Goal: Task Accomplishment & Management: Use online tool/utility

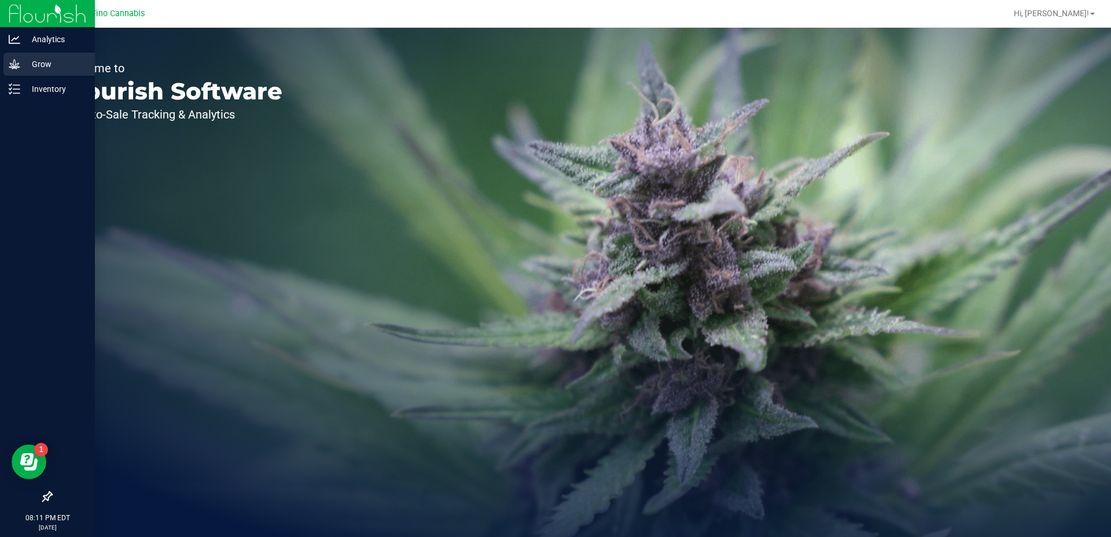
click at [54, 63] on p "Grow" at bounding box center [54, 64] width 69 height 14
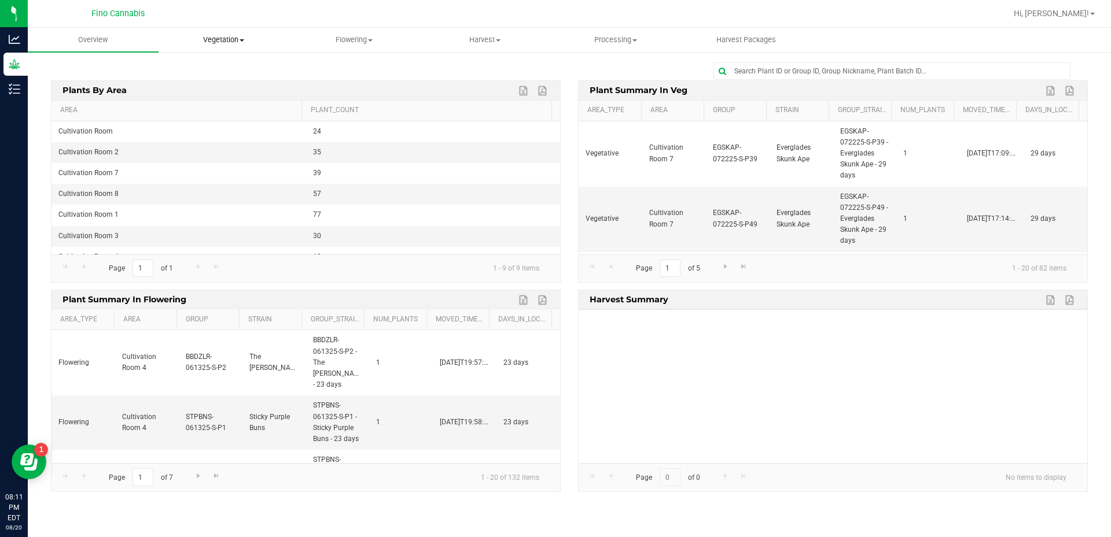
click at [242, 39] on span at bounding box center [241, 40] width 5 height 2
click at [210, 65] on span "Veg groups" at bounding box center [194, 70] width 73 height 10
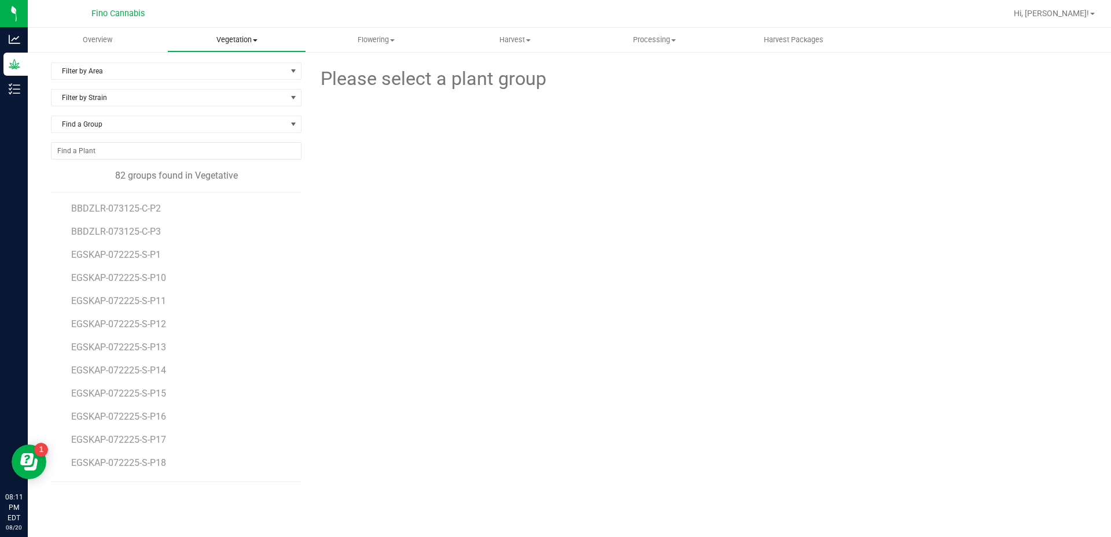
click at [215, 47] on uib-tab-heading "Vegetation Veg groups Veg plants Mother groups Mother plants Apply to plants Cr…" at bounding box center [237, 39] width 138 height 23
click at [215, 93] on span "Mother groups" at bounding box center [210, 98] width 86 height 10
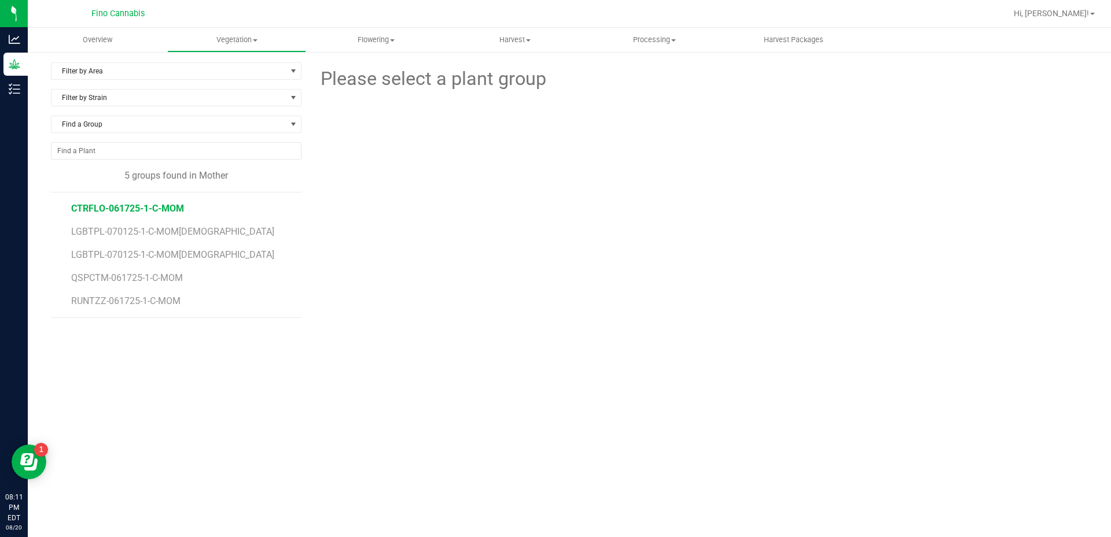
click at [178, 205] on span "CTRFLO-061725-1-C-MOM" at bounding box center [127, 208] width 113 height 11
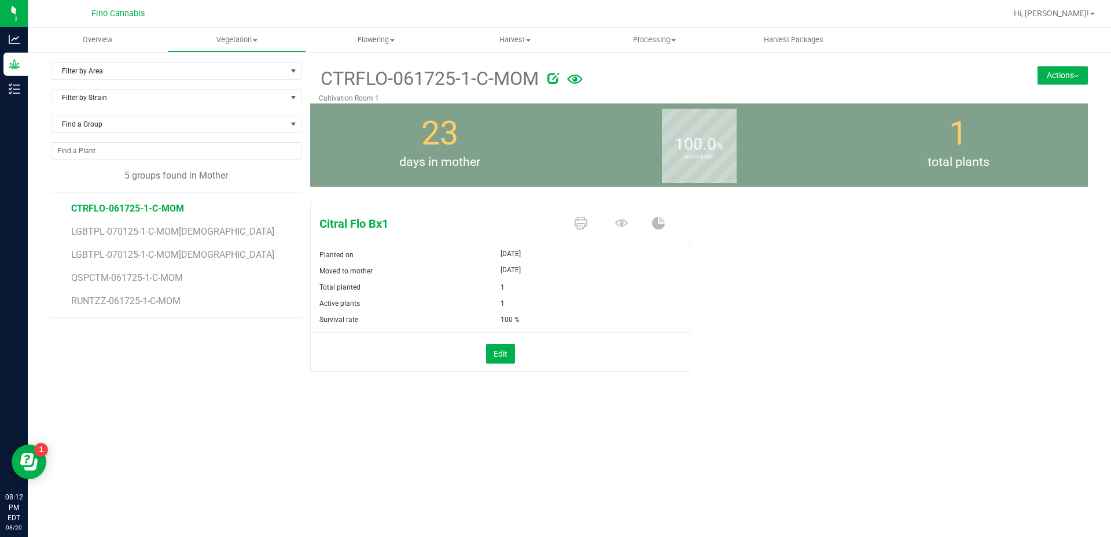
click at [1050, 72] on button "Actions" at bounding box center [1062, 75] width 50 height 19
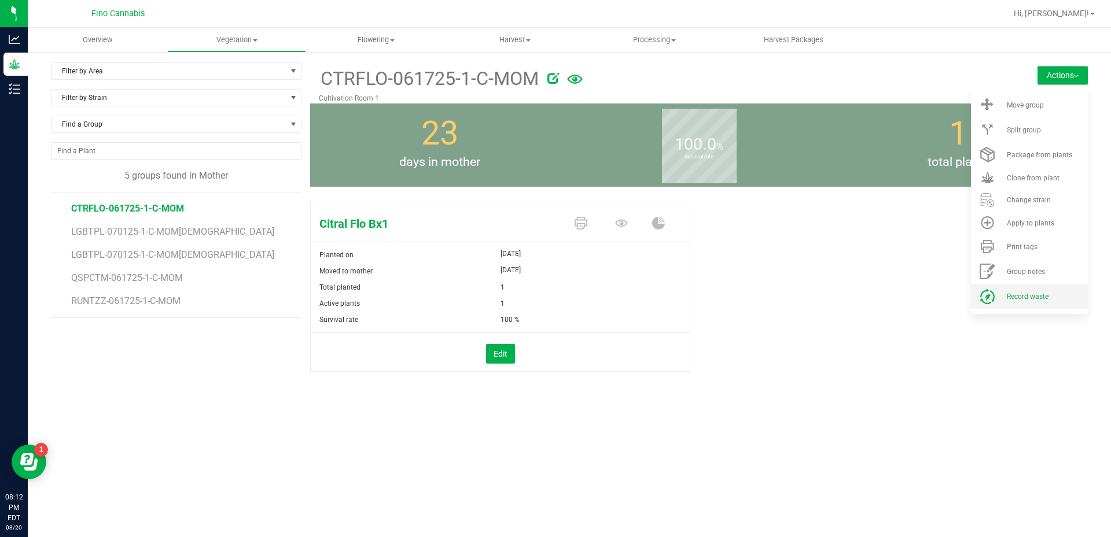
click at [1033, 298] on span "Record waste" at bounding box center [1028, 297] width 42 height 8
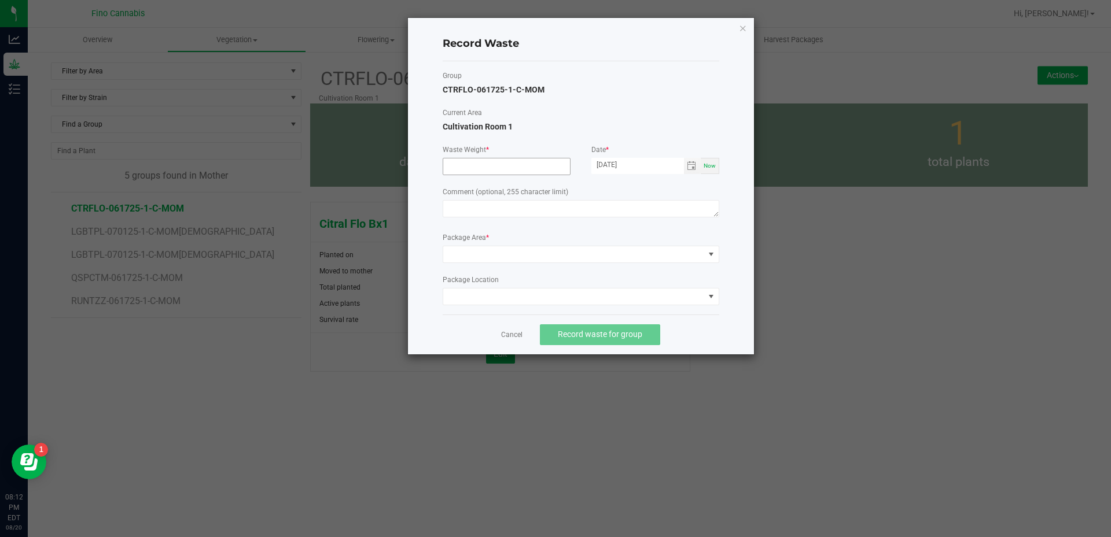
click at [506, 168] on input at bounding box center [506, 166] width 127 height 16
type input "2"
type input "320.0000 g"
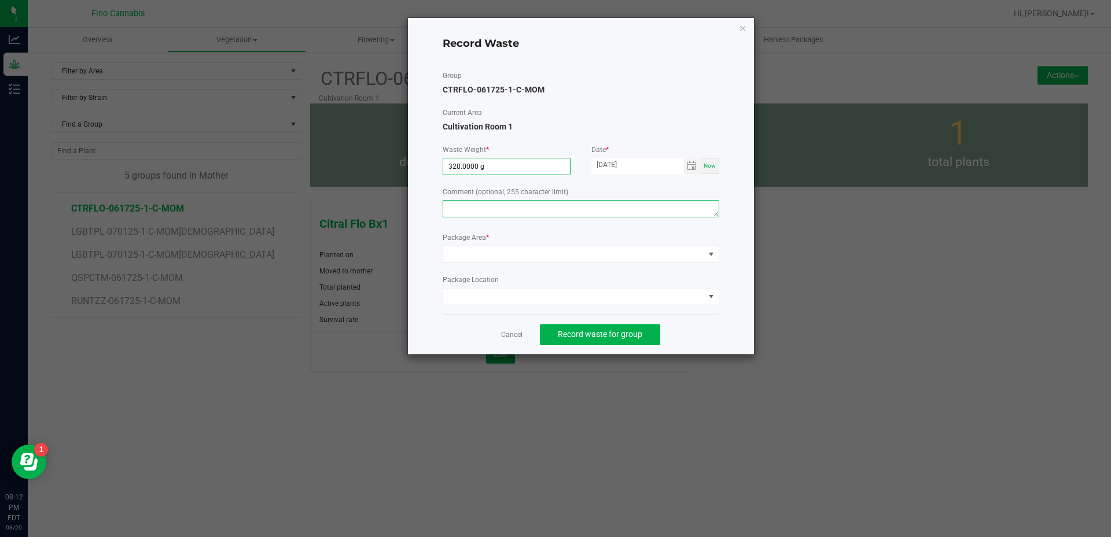
click at [493, 212] on textarea at bounding box center [581, 208] width 276 height 17
type textarea "Pruning Waste"
click at [513, 243] on div "Package Area *" at bounding box center [581, 248] width 276 height 31
click at [511, 262] on span at bounding box center [573, 254] width 261 height 16
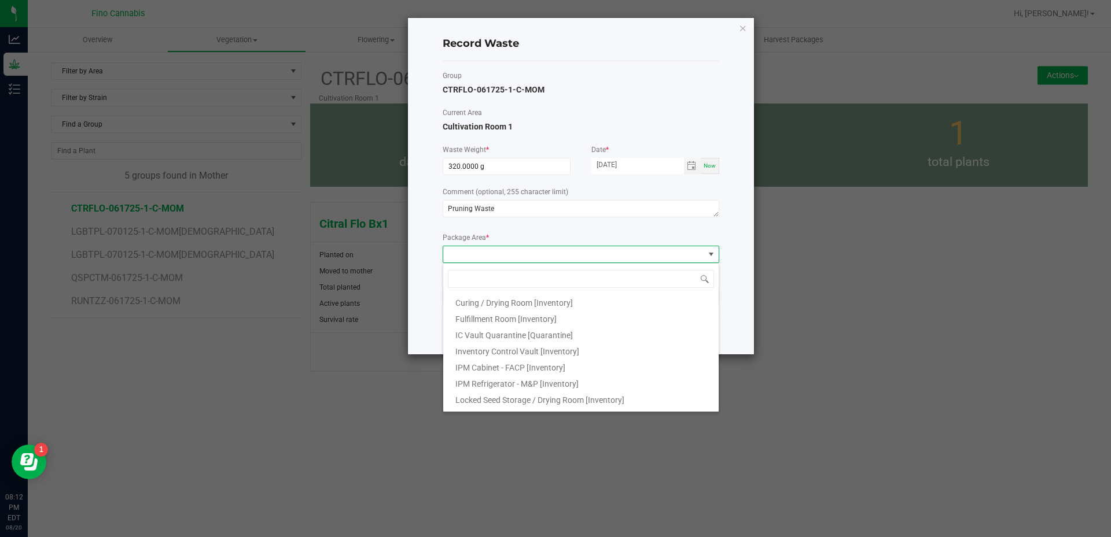
scroll to position [62, 0]
click at [510, 389] on span "Outdoor Cultivation Waste Bin [Waste]" at bounding box center [523, 386] width 137 height 9
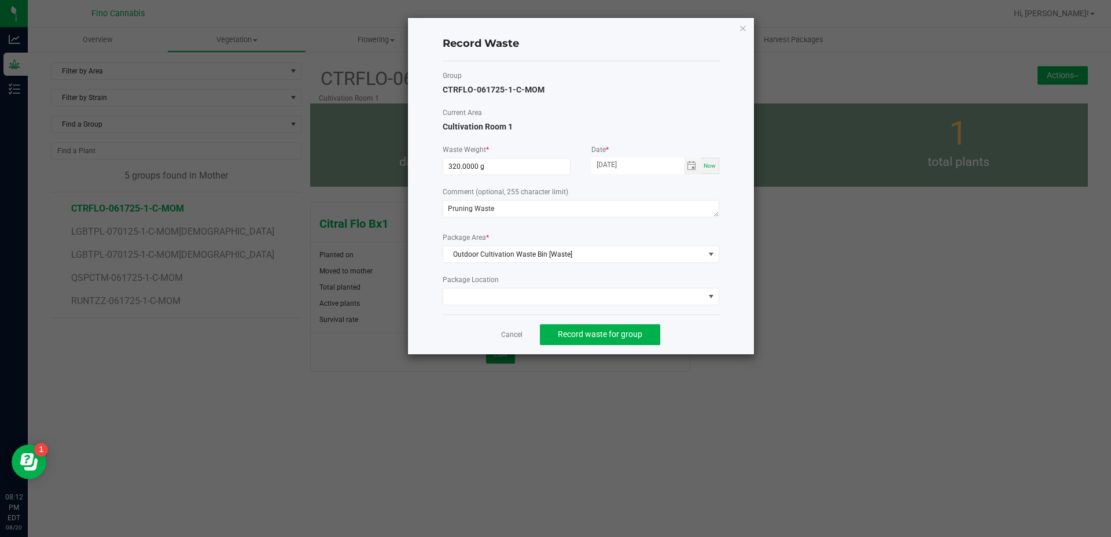
click at [739, 335] on div "Record Waste Group CTRFLO-061725-1-C-MOM Current Area Cultivation Room 1 Waste …" at bounding box center [581, 186] width 346 height 337
click at [520, 161] on input "320" at bounding box center [506, 166] width 127 height 16
type input "680.0000 g"
click at [606, 191] on label "Comment (optional, 255 character limit)" at bounding box center [581, 192] width 276 height 10
click at [625, 337] on span "Record waste for group" at bounding box center [600, 334] width 84 height 9
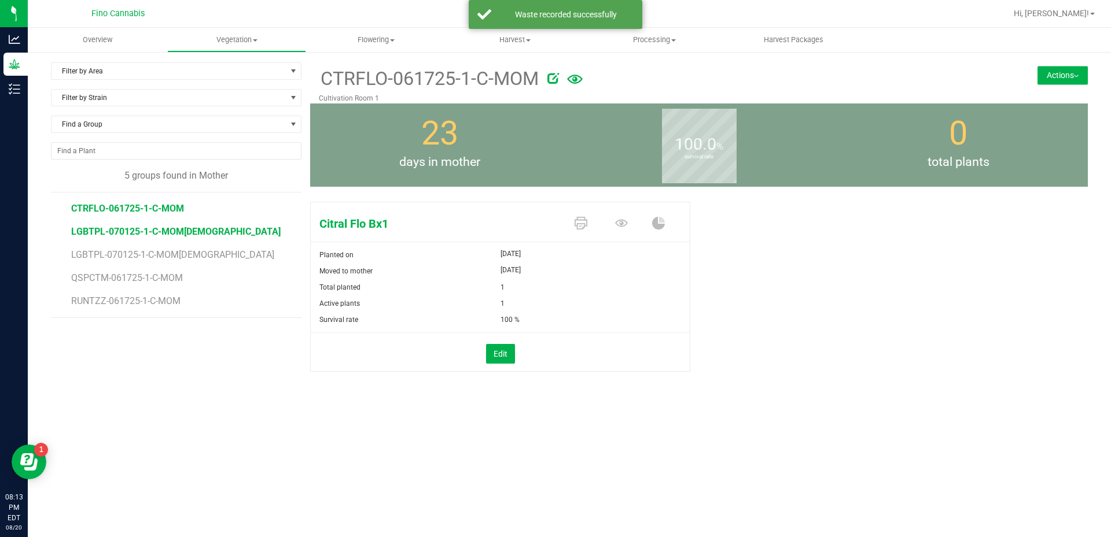
click at [173, 230] on span "LGBTPL-070125-1-C-MOM[DEMOGRAPHIC_DATA]" at bounding box center [175, 231] width 209 height 11
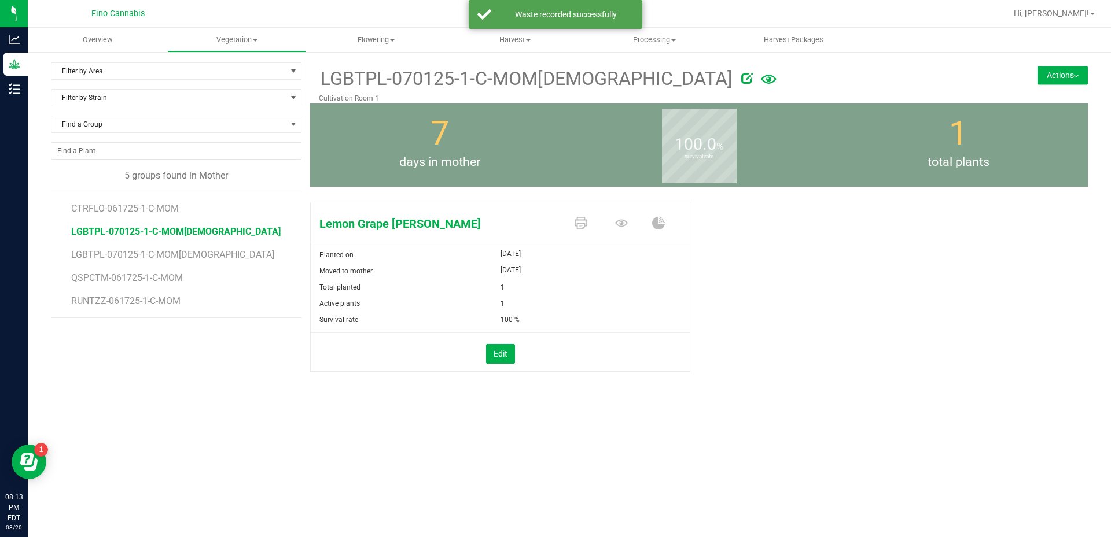
click at [1052, 80] on button "Actions" at bounding box center [1062, 75] width 50 height 19
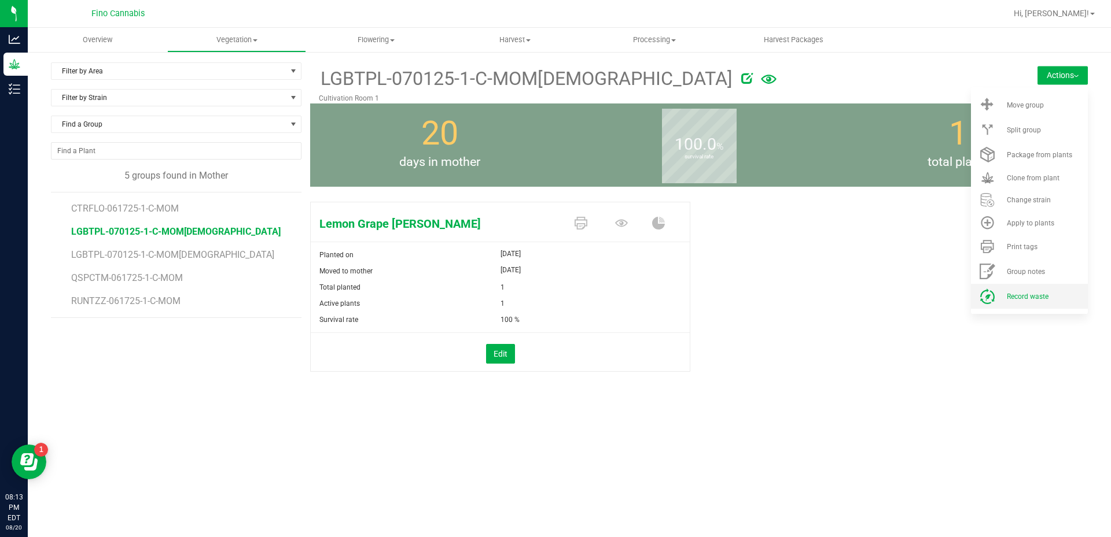
click at [1012, 296] on span "Record waste" at bounding box center [1028, 297] width 42 height 8
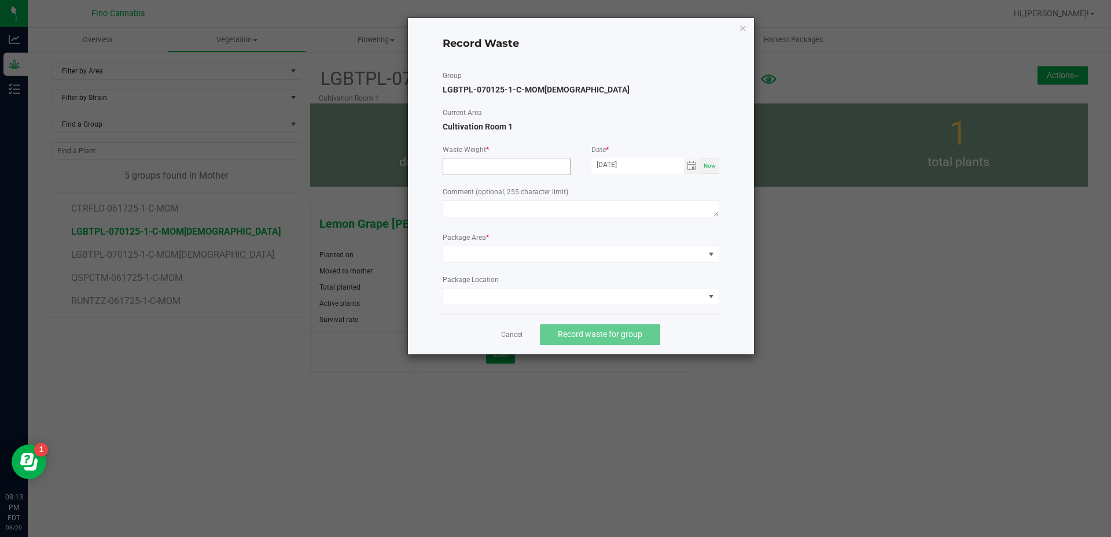
click at [460, 158] on span at bounding box center [507, 166] width 128 height 17
click at [463, 166] on input at bounding box center [506, 166] width 127 height 16
type input "160.0000 g"
click at [463, 217] on textarea at bounding box center [581, 208] width 276 height 17
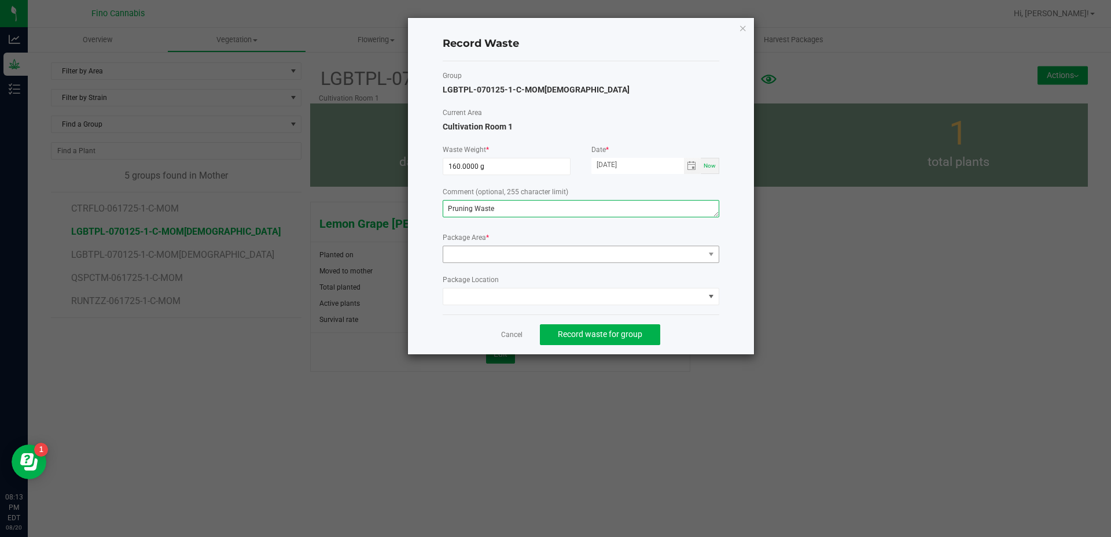
type textarea "Pruning Waste"
click at [480, 255] on span at bounding box center [573, 254] width 261 height 16
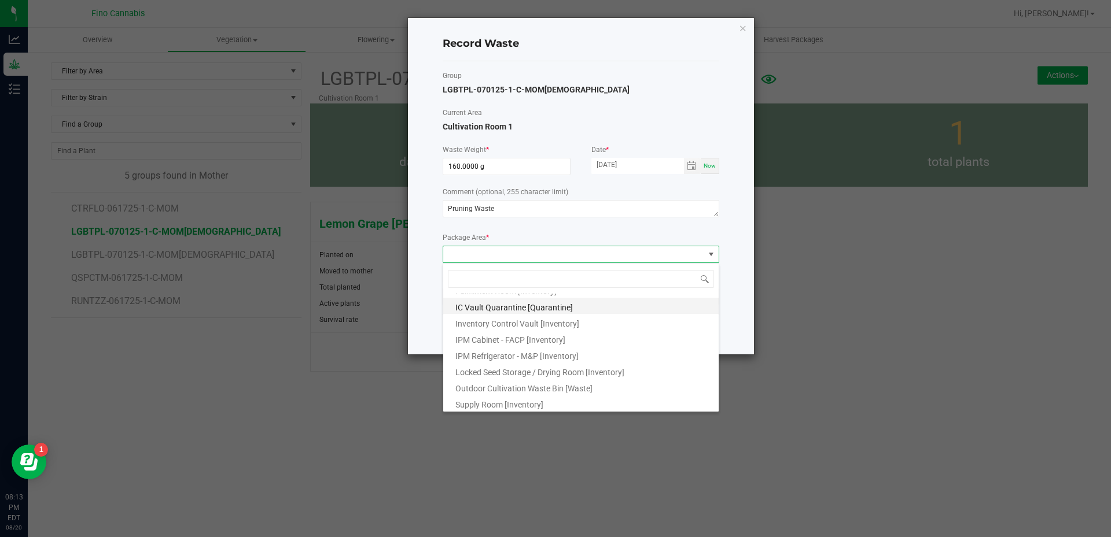
scroll to position [62, 0]
click at [506, 388] on span "Outdoor Cultivation Waste Bin [Waste]" at bounding box center [523, 386] width 137 height 9
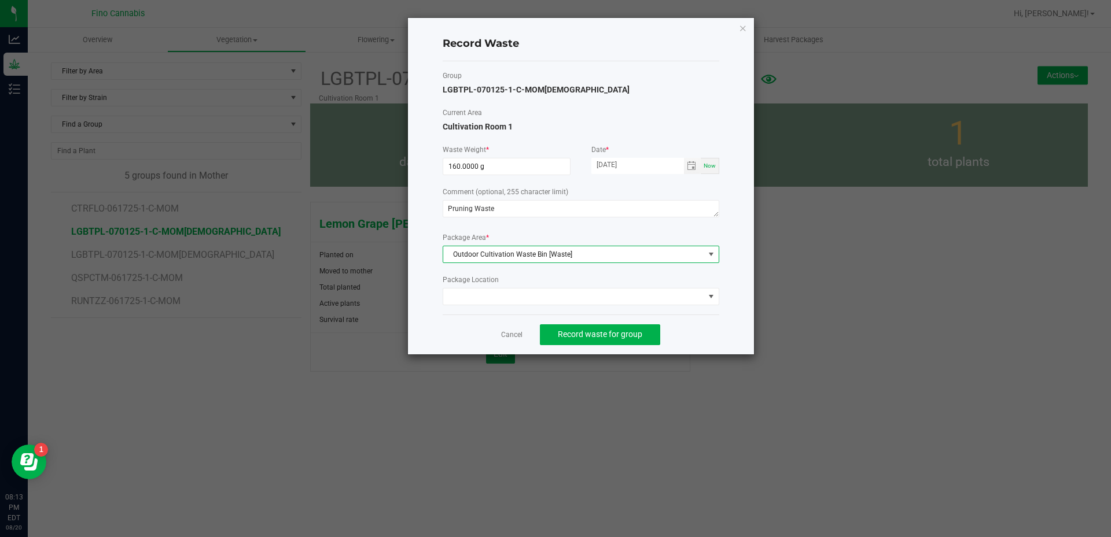
click at [736, 336] on div "Record Waste Group LGBTPL-070125-1-C-MOM[DEMOGRAPHIC_DATA] Current Area Cultiva…" at bounding box center [581, 186] width 346 height 337
click at [606, 329] on button "Record waste for group" at bounding box center [600, 335] width 120 height 21
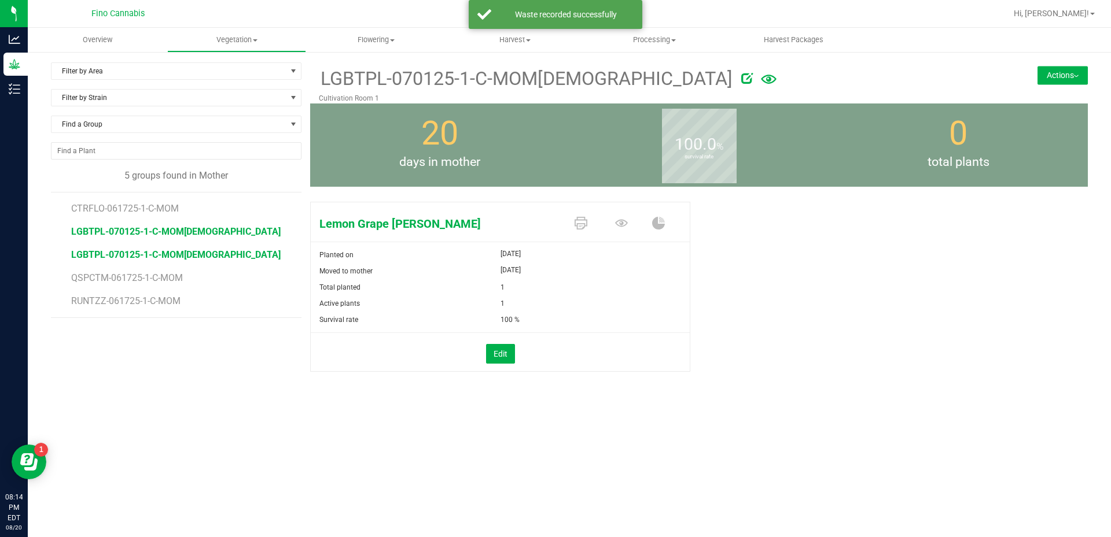
click at [153, 250] on span "LGBTPL-070125-1-C-MOM[DEMOGRAPHIC_DATA]" at bounding box center [175, 254] width 209 height 11
click at [1039, 76] on button "Actions" at bounding box center [1062, 75] width 50 height 19
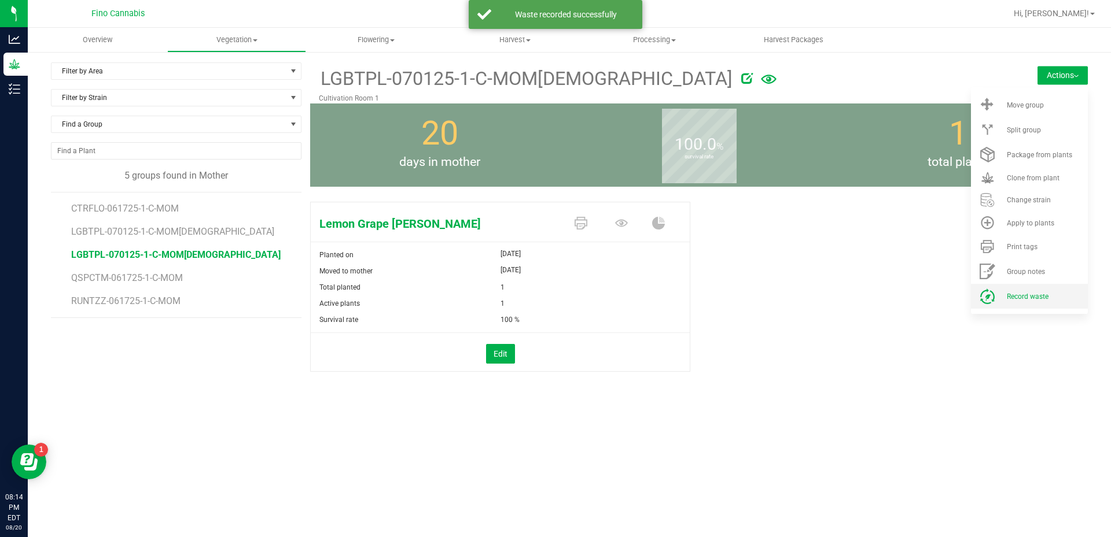
click at [1016, 293] on span "Record waste" at bounding box center [1028, 297] width 42 height 8
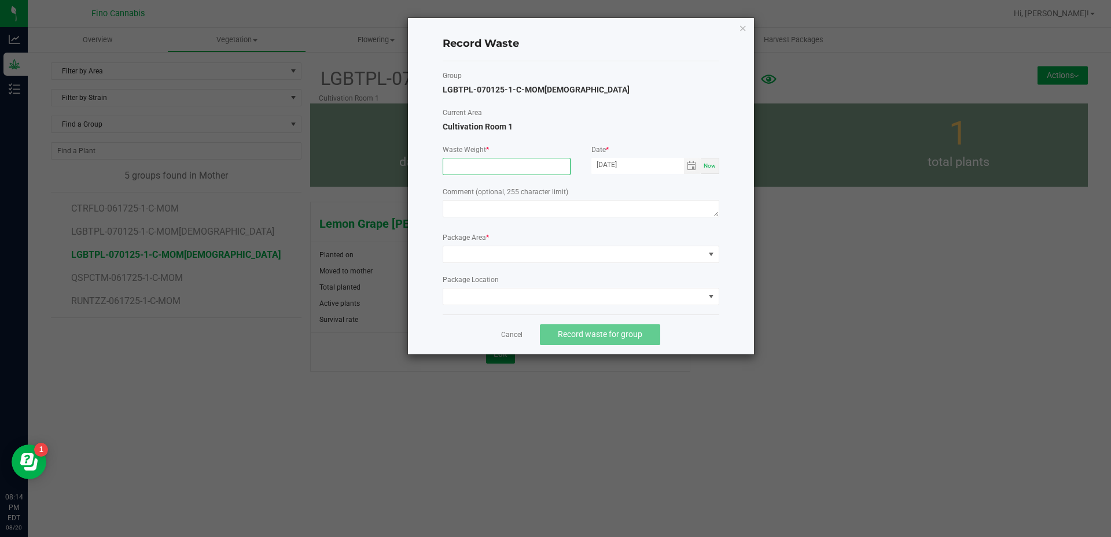
click at [482, 165] on input at bounding box center [506, 166] width 127 height 16
type input "160.0000 g"
click at [486, 207] on textarea at bounding box center [581, 208] width 276 height 17
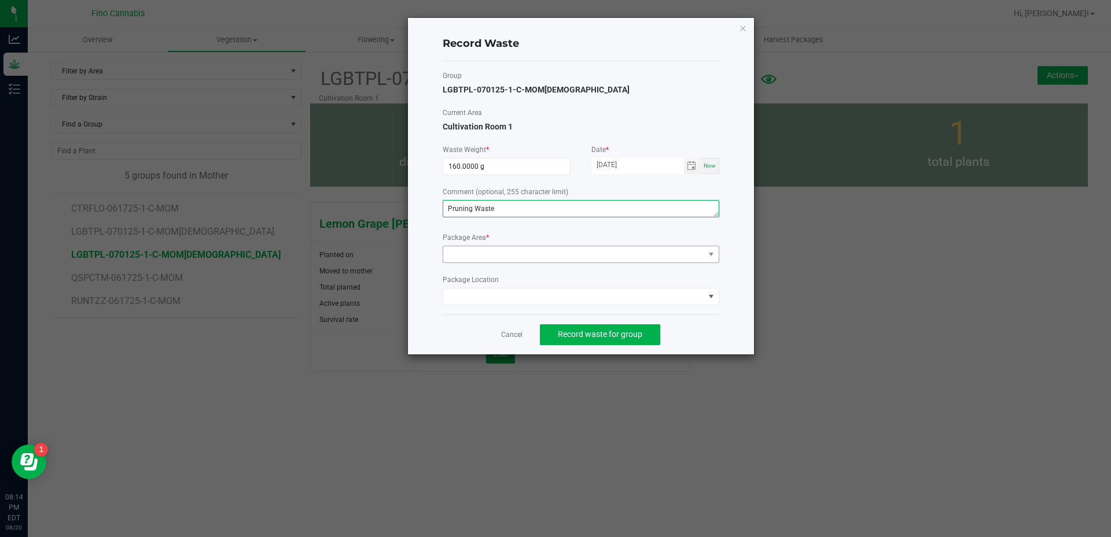
type textarea "Pruning Waste"
click at [485, 253] on span at bounding box center [573, 254] width 261 height 16
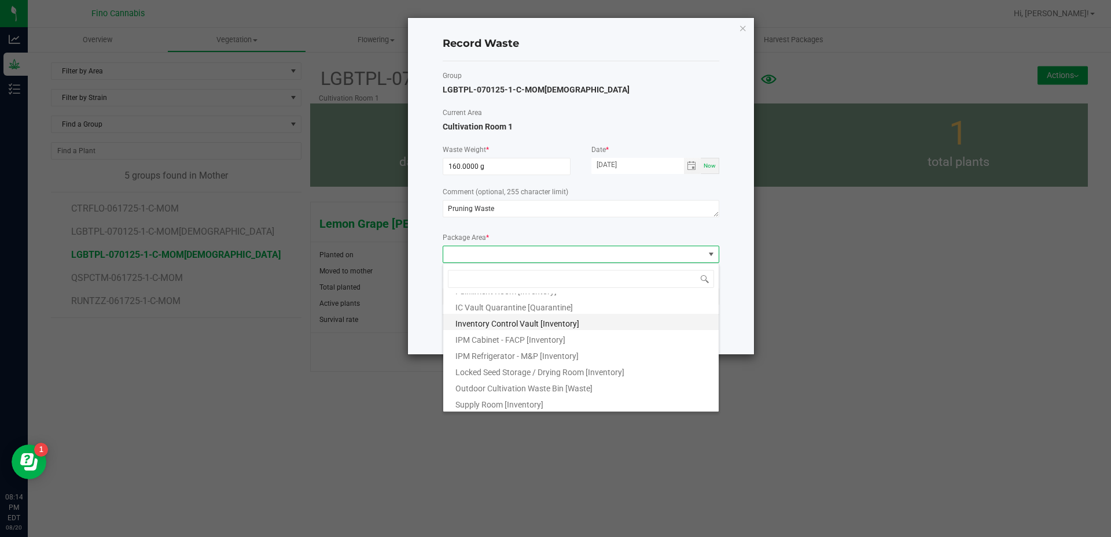
scroll to position [62, 0]
click at [506, 388] on span "Outdoor Cultivation Waste Bin [Waste]" at bounding box center [523, 386] width 137 height 9
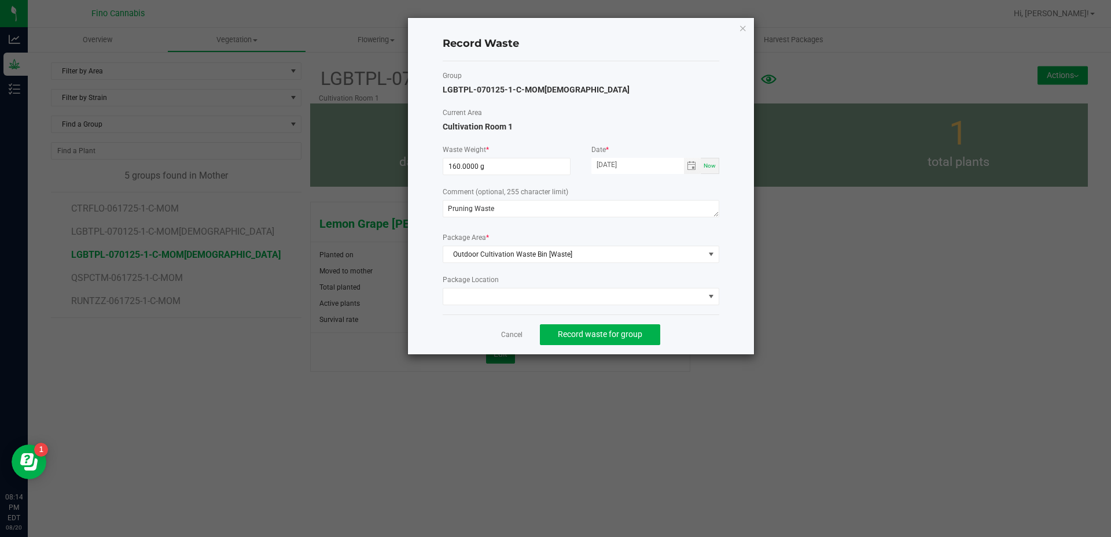
click at [724, 323] on div "Record Waste Group LGBTPL-070125-1-C-MOM[DEMOGRAPHIC_DATA] Current Area Cultiva…" at bounding box center [581, 186] width 346 height 337
click at [718, 320] on div "Cancel Record waste for group" at bounding box center [581, 335] width 276 height 40
click at [657, 316] on div "Cancel Record waste for group" at bounding box center [581, 335] width 276 height 40
click at [668, 329] on div "Cancel Record waste for group" at bounding box center [581, 335] width 276 height 40
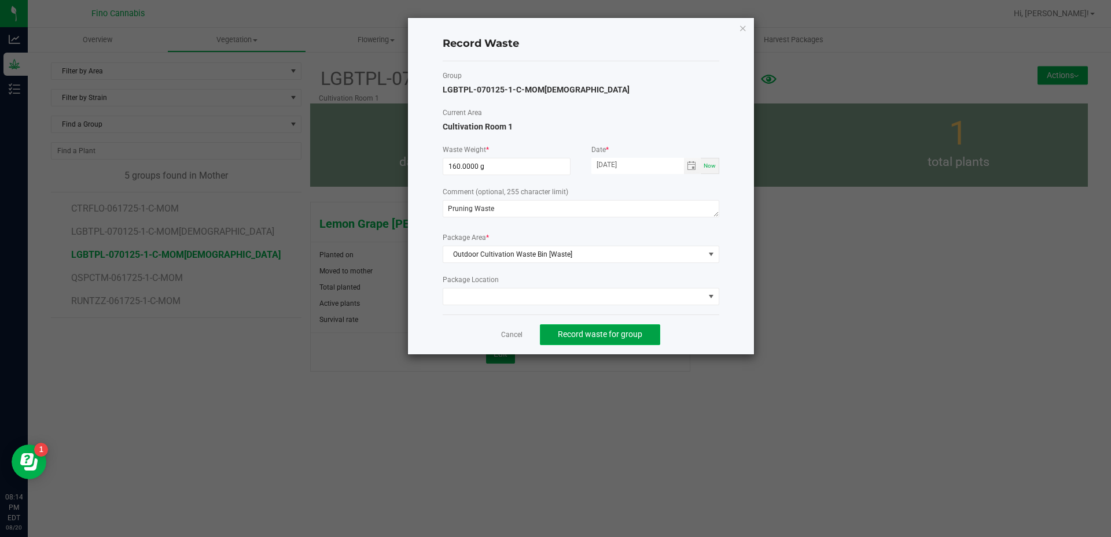
click at [638, 337] on span "Record waste for group" at bounding box center [600, 334] width 84 height 9
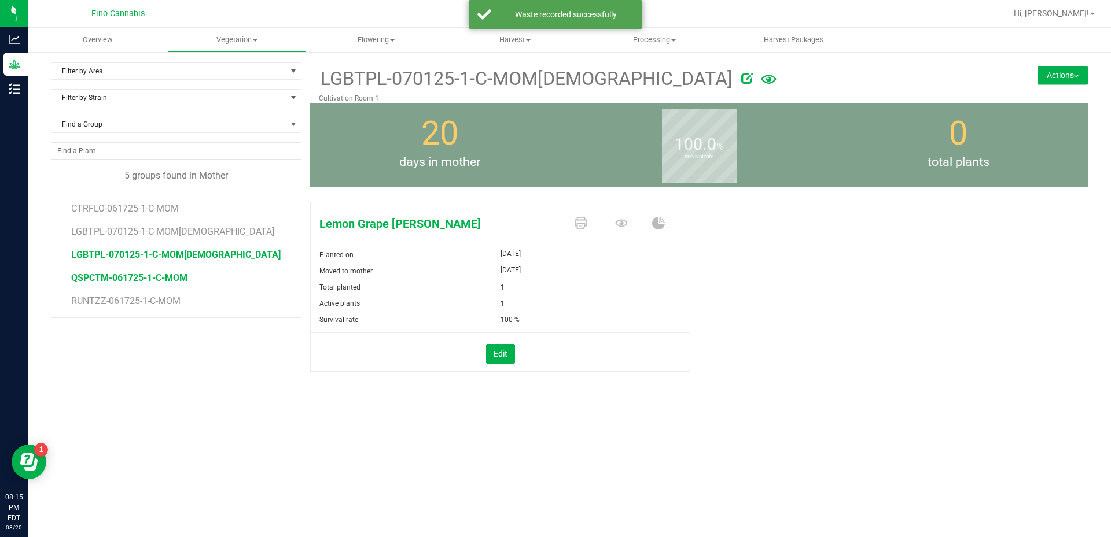
click at [168, 277] on span "QSPCTM-061725-1-C-MOM" at bounding box center [129, 277] width 116 height 11
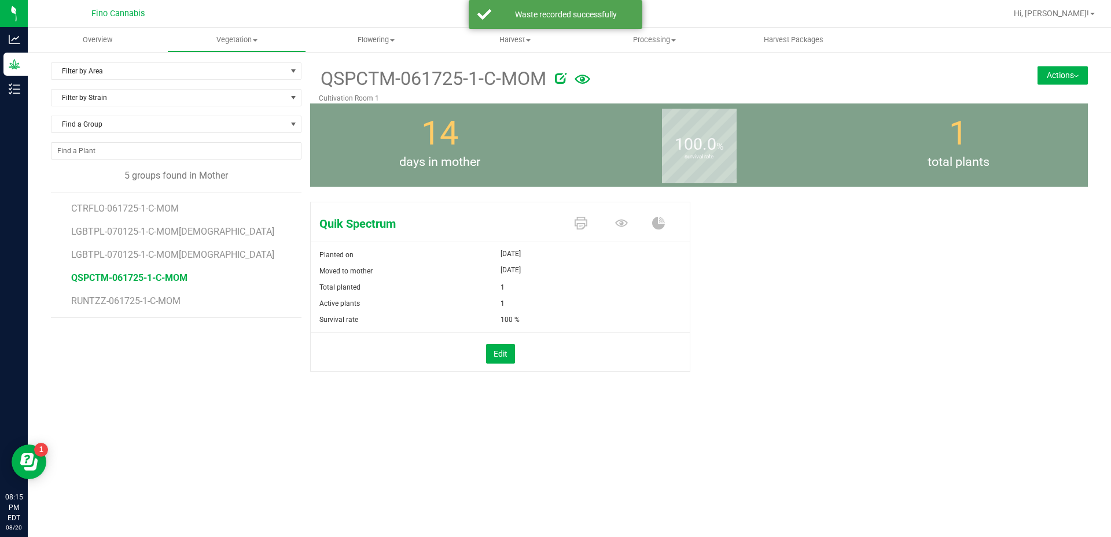
click at [1061, 80] on button "Actions" at bounding box center [1062, 75] width 50 height 19
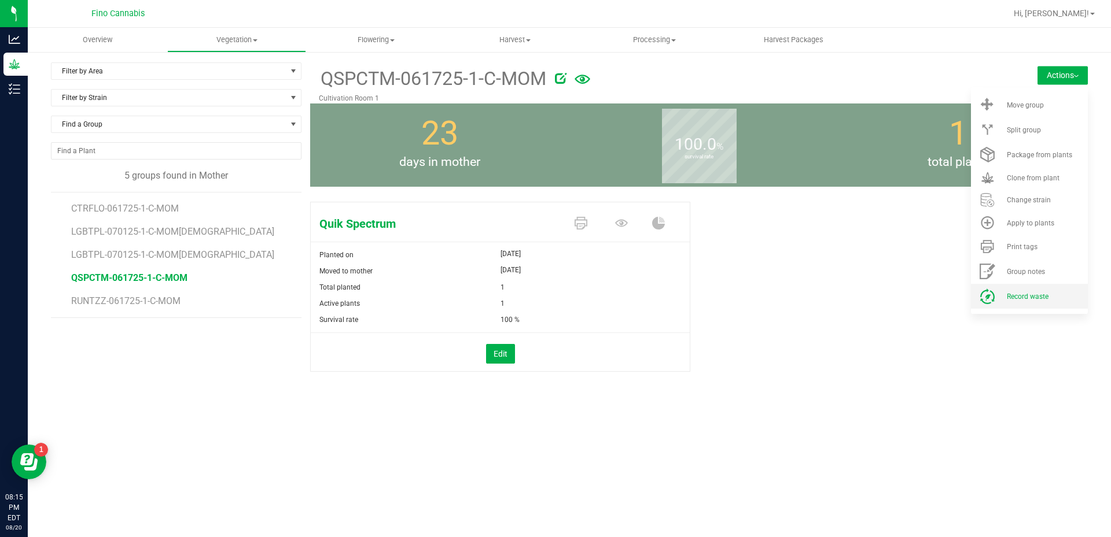
click at [1015, 298] on span "Record waste" at bounding box center [1028, 297] width 42 height 8
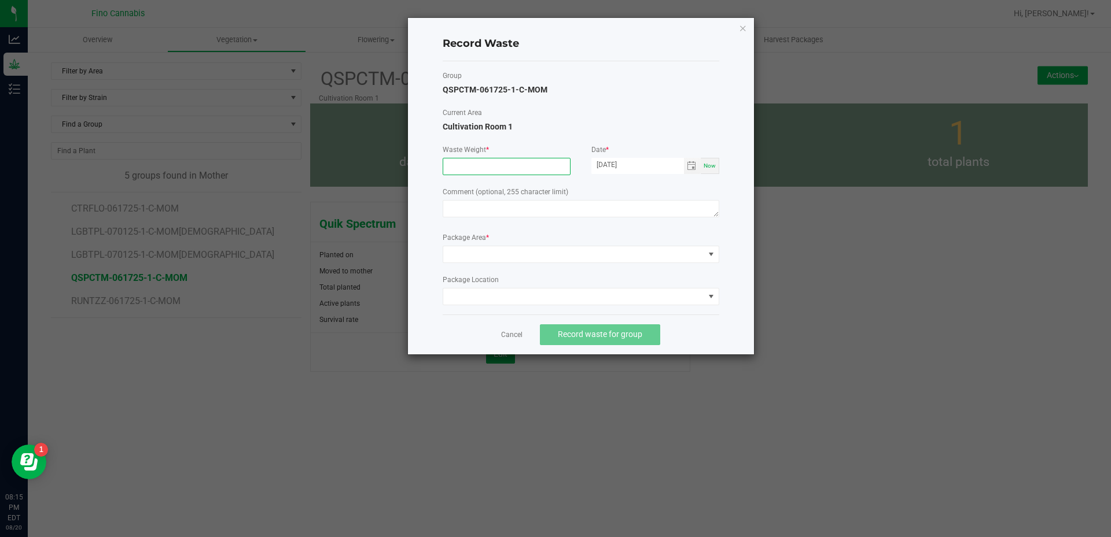
click at [464, 160] on input at bounding box center [506, 166] width 127 height 16
type input "500.0000 g"
click at [477, 211] on textarea at bounding box center [581, 208] width 276 height 17
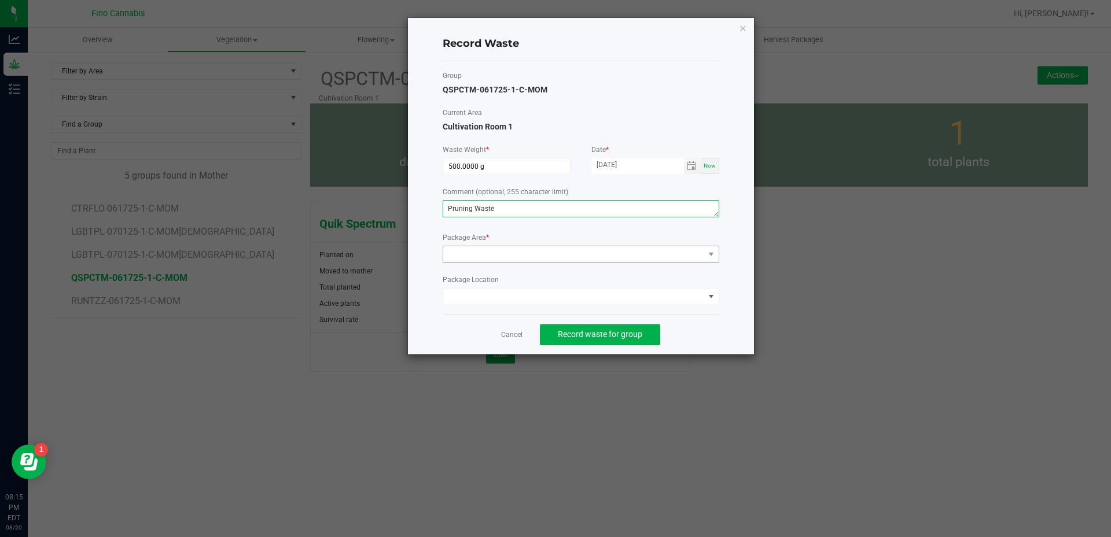
type textarea "Pruning Waste"
click at [471, 248] on span at bounding box center [573, 254] width 261 height 16
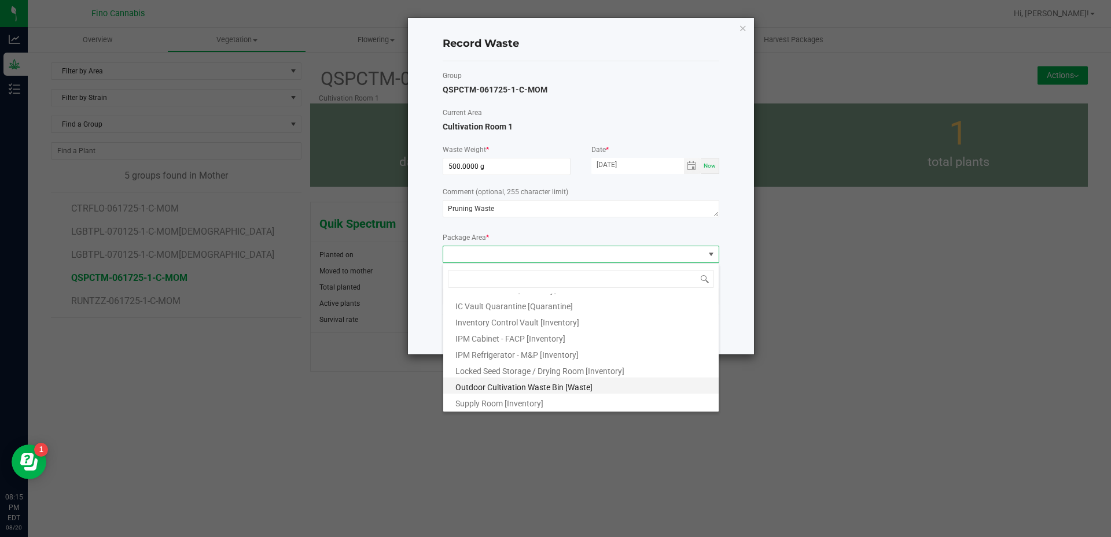
scroll to position [62, 0]
click at [496, 384] on span "Outdoor Cultivation Waste Bin [Waste]" at bounding box center [523, 386] width 137 height 9
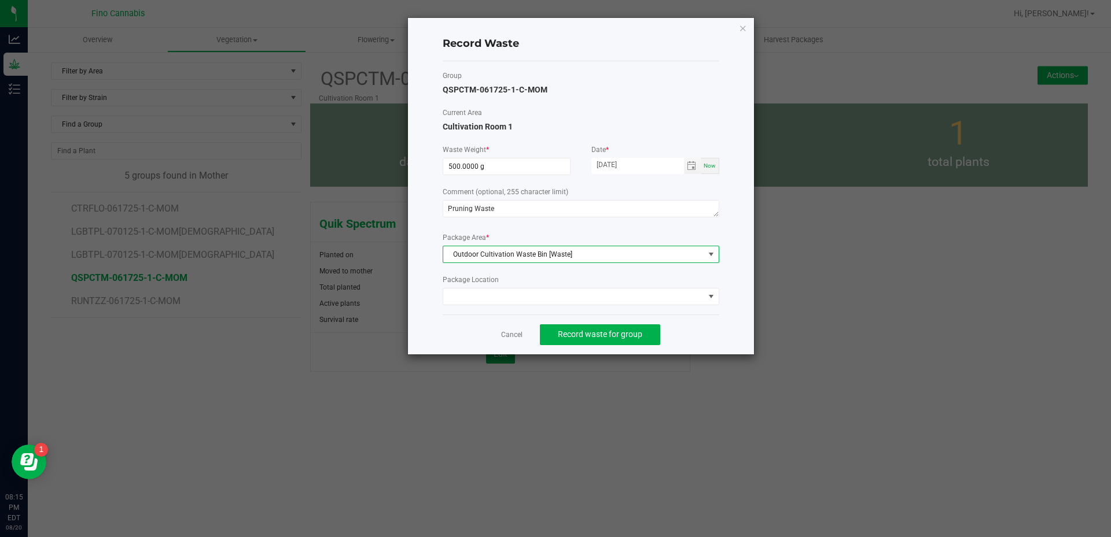
click at [722, 323] on div "Record Waste Group QSPCTM-061725-1-C-MOM Current Area Cultivation Room 1 Waste …" at bounding box center [581, 186] width 346 height 337
click at [620, 330] on span "Record waste for group" at bounding box center [600, 334] width 84 height 9
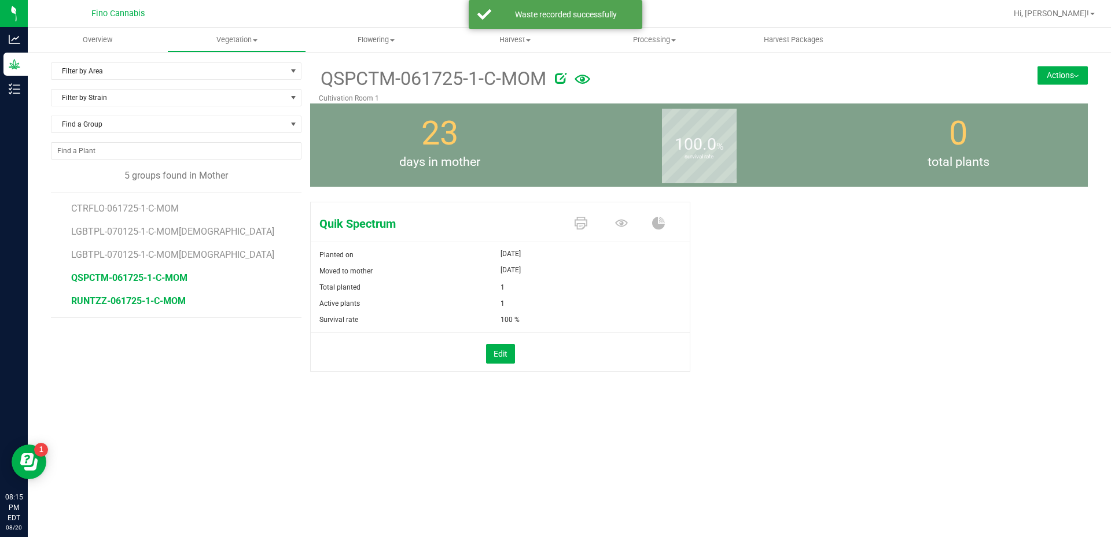
click at [159, 296] on span "RUNTZZ-061725-1-C-MOM" at bounding box center [128, 301] width 115 height 11
click at [1052, 78] on button "Actions" at bounding box center [1062, 75] width 50 height 19
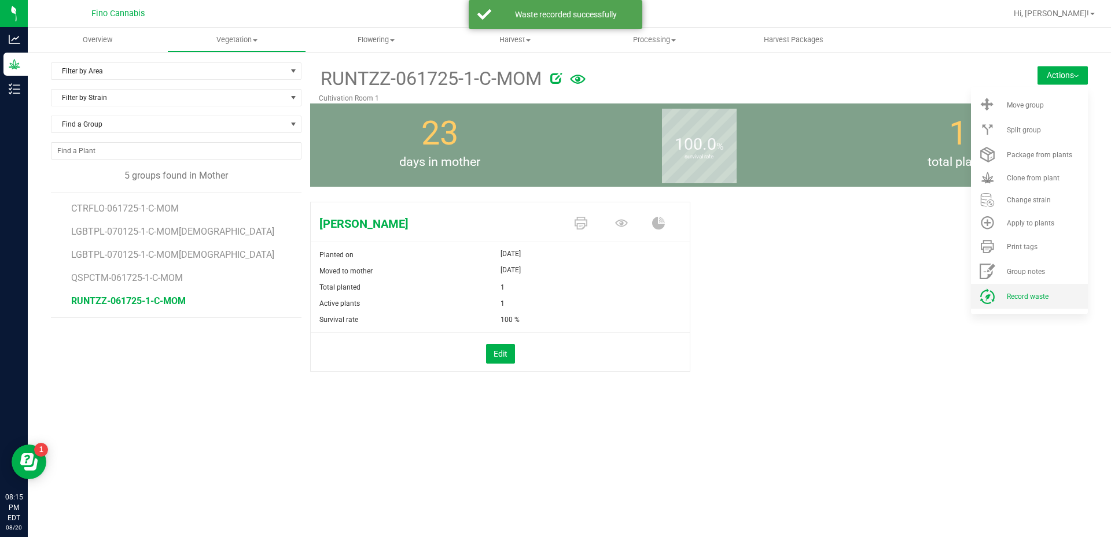
click at [1035, 292] on li "Record waste" at bounding box center [1029, 296] width 117 height 25
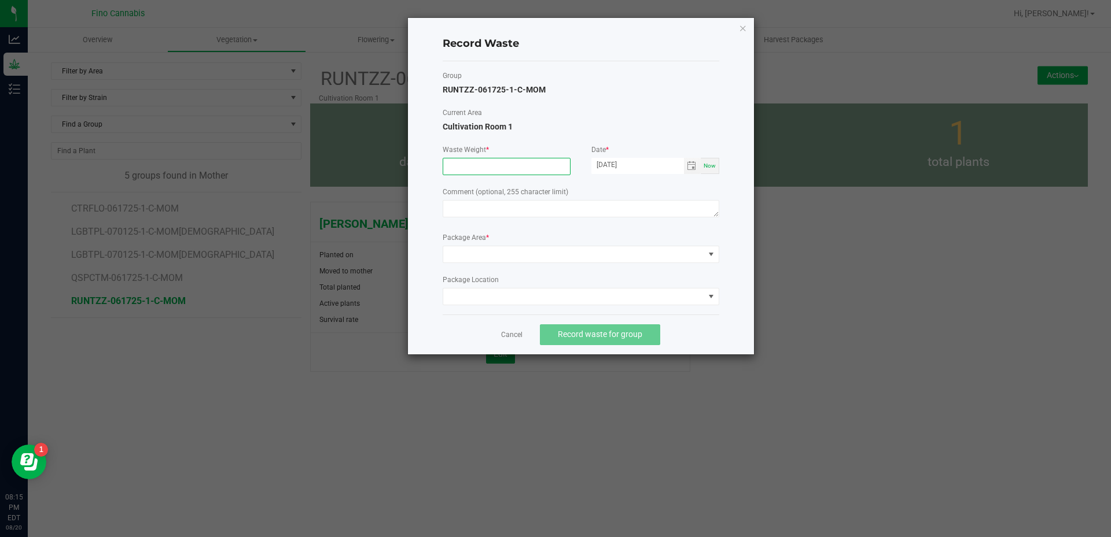
click at [463, 164] on input at bounding box center [506, 166] width 127 height 16
type input "520.0000 g"
click at [473, 217] on div at bounding box center [581, 210] width 276 height 21
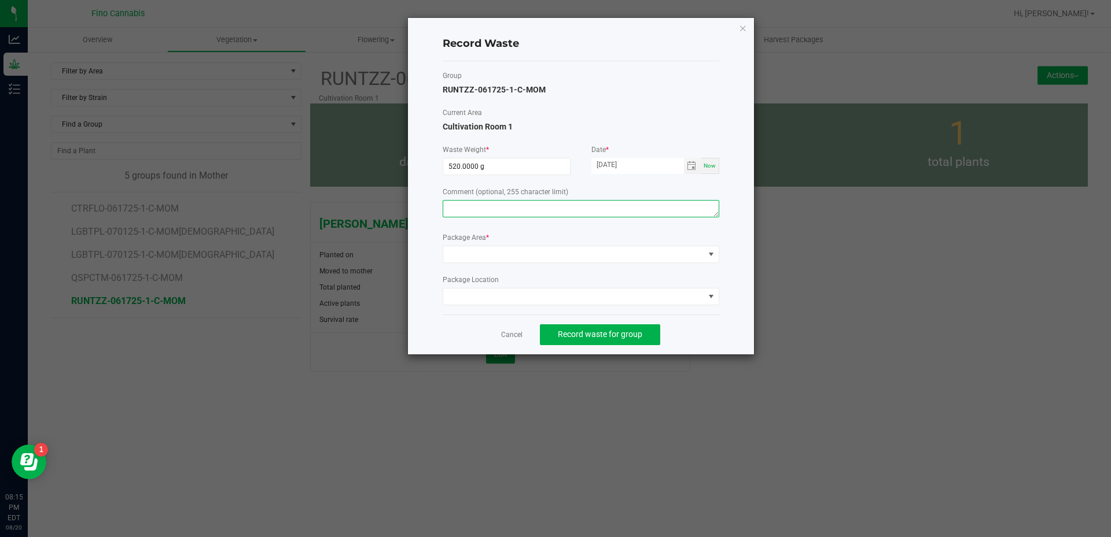
click at [469, 208] on textarea at bounding box center [581, 208] width 276 height 17
type textarea "Pruning Waste"
click at [523, 246] on span at bounding box center [581, 254] width 276 height 17
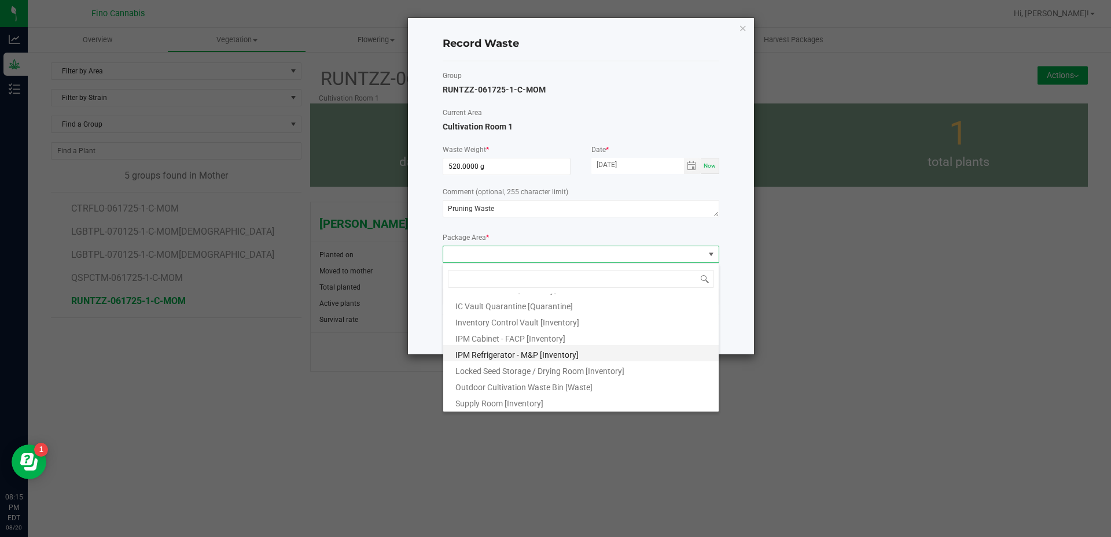
scroll to position [62, 0]
click at [561, 386] on span "Outdoor Cultivation Waste Bin [Waste]" at bounding box center [523, 386] width 137 height 9
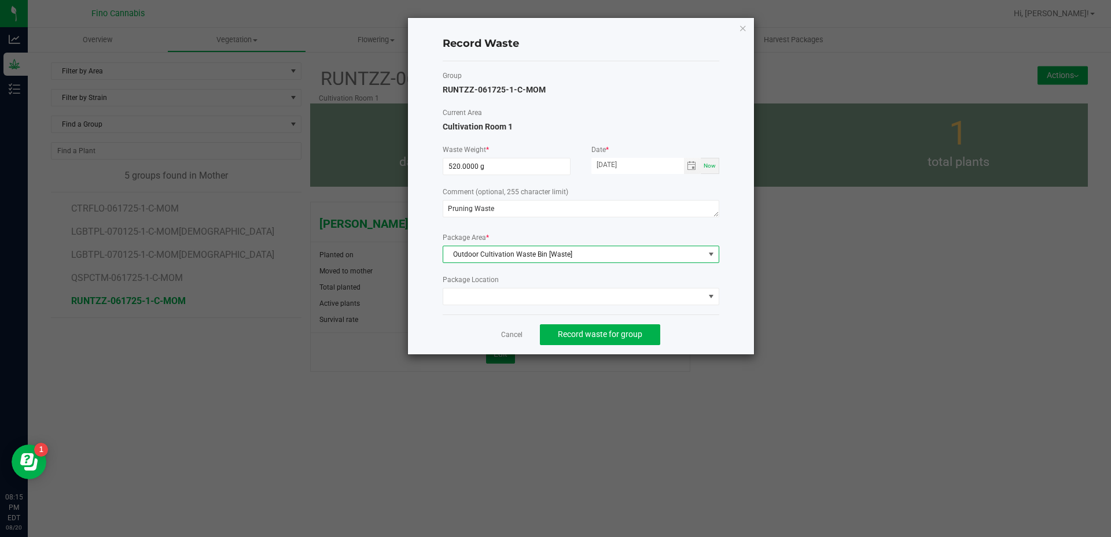
click at [725, 323] on div "Record Waste Group RUNTZZ-061725-1-C-MOM Current Area Cultivation Room 1 Waste …" at bounding box center [581, 186] width 346 height 337
click at [631, 333] on span "Record waste for group" at bounding box center [600, 334] width 84 height 9
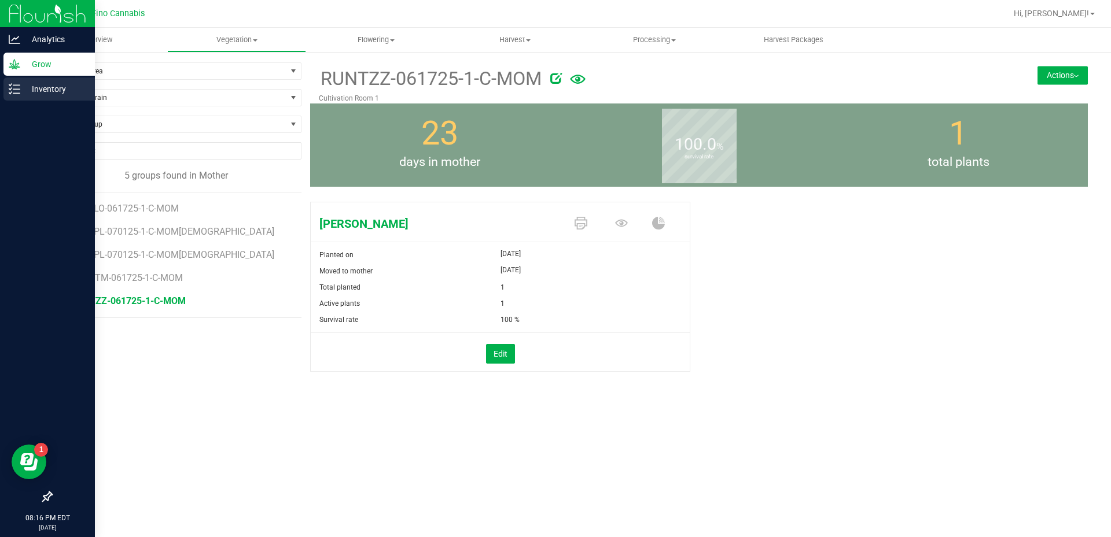
click at [10, 86] on icon at bounding box center [10, 85] width 2 height 2
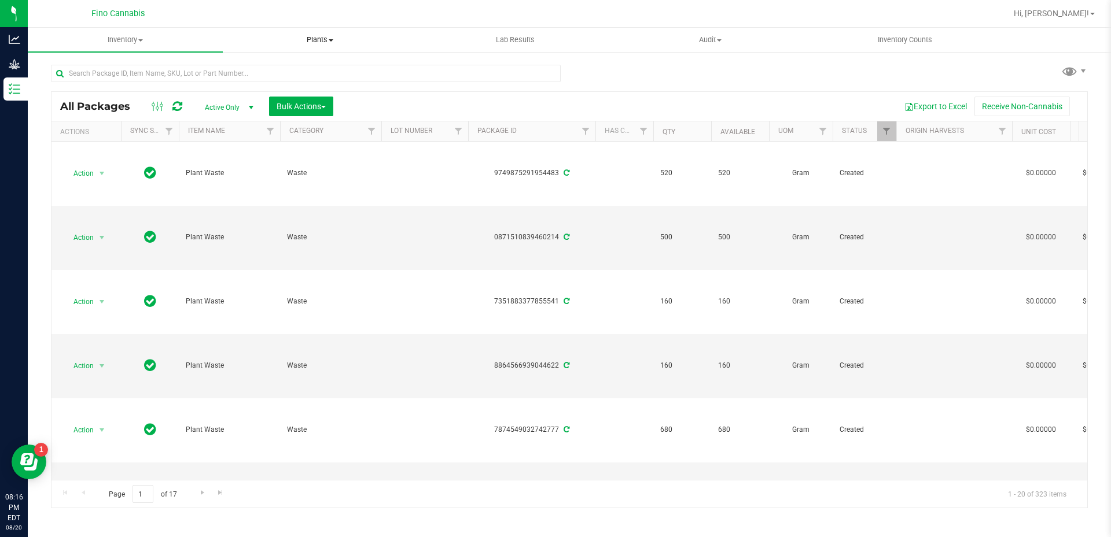
click at [322, 36] on span "Plants" at bounding box center [320, 40] width 194 height 10
click at [266, 82] on span "Waste log" at bounding box center [257, 84] width 69 height 10
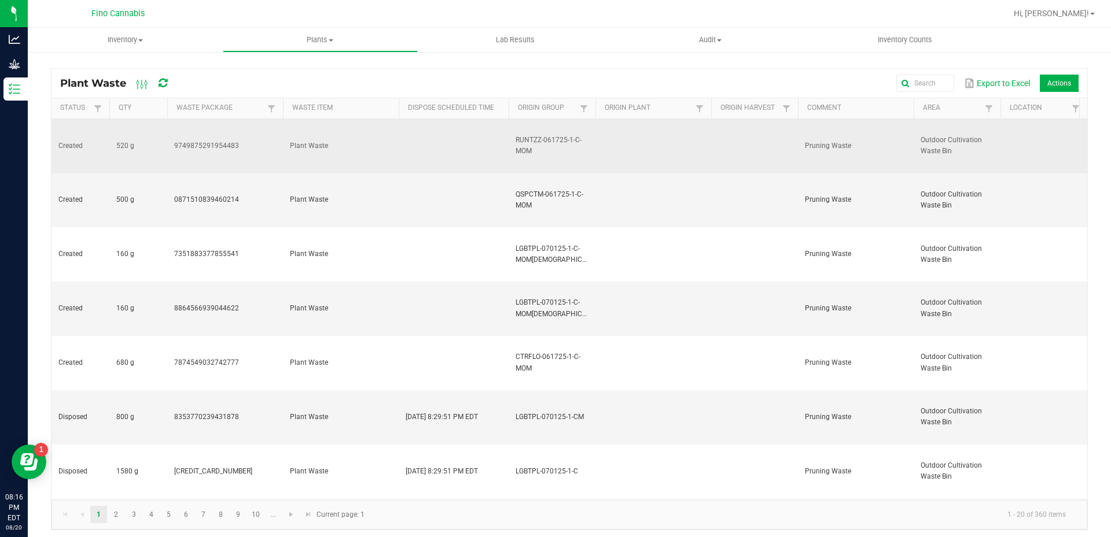
click at [421, 138] on td at bounding box center [454, 146] width 110 height 54
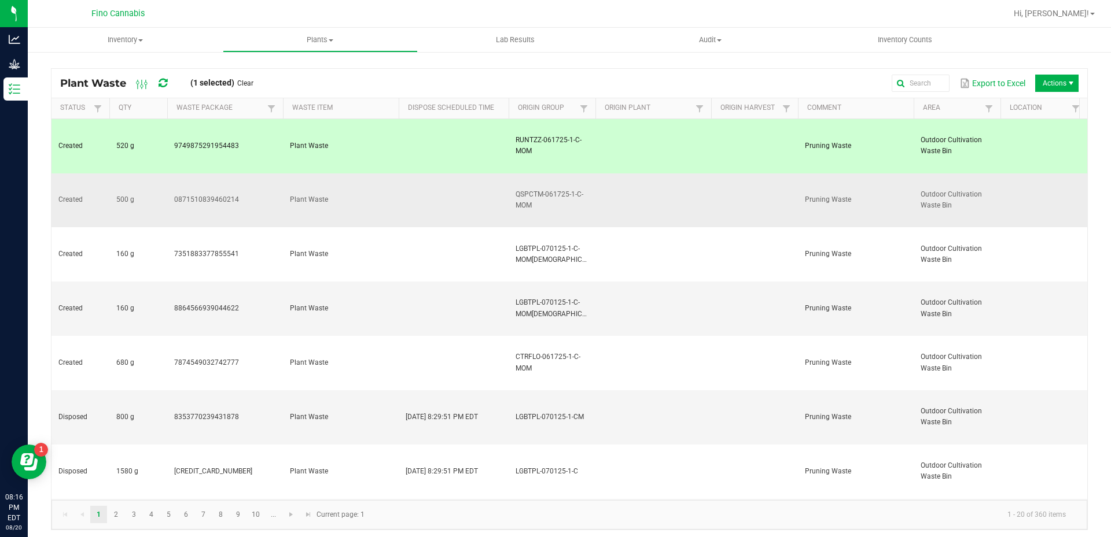
click at [419, 174] on td at bounding box center [454, 201] width 110 height 54
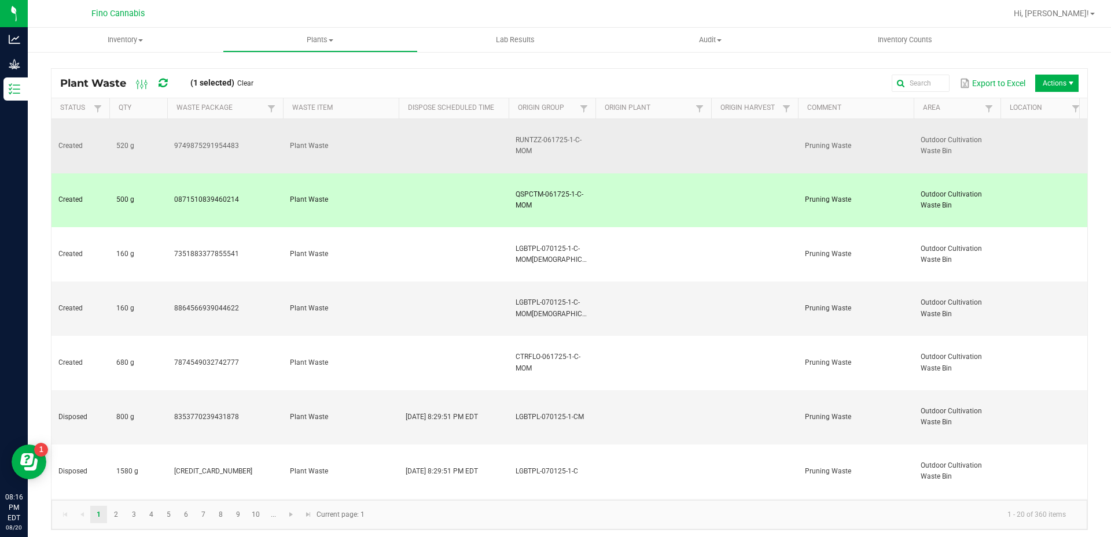
click at [410, 136] on td at bounding box center [454, 146] width 110 height 54
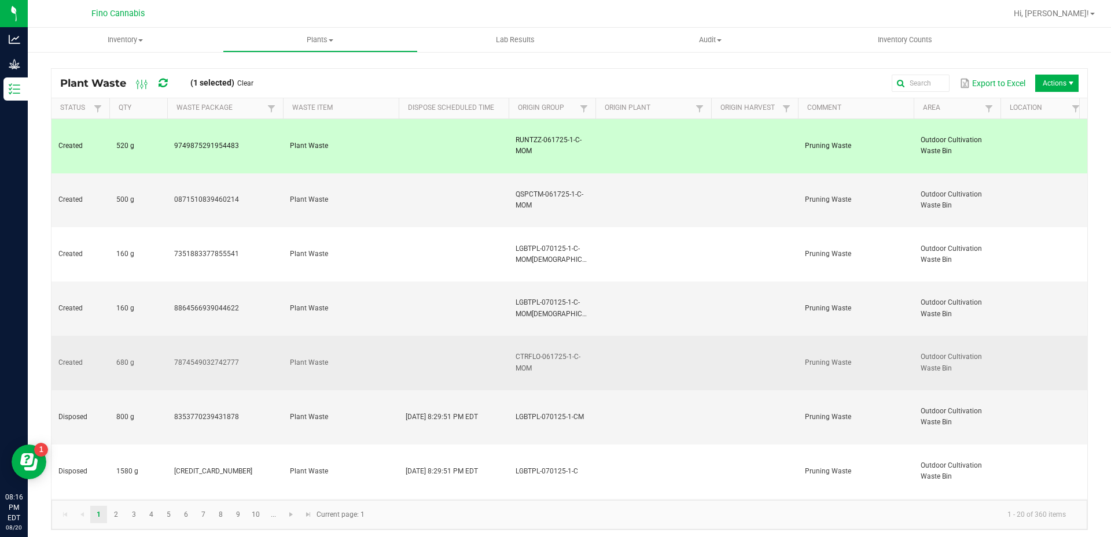
click at [433, 336] on td at bounding box center [454, 363] width 110 height 54
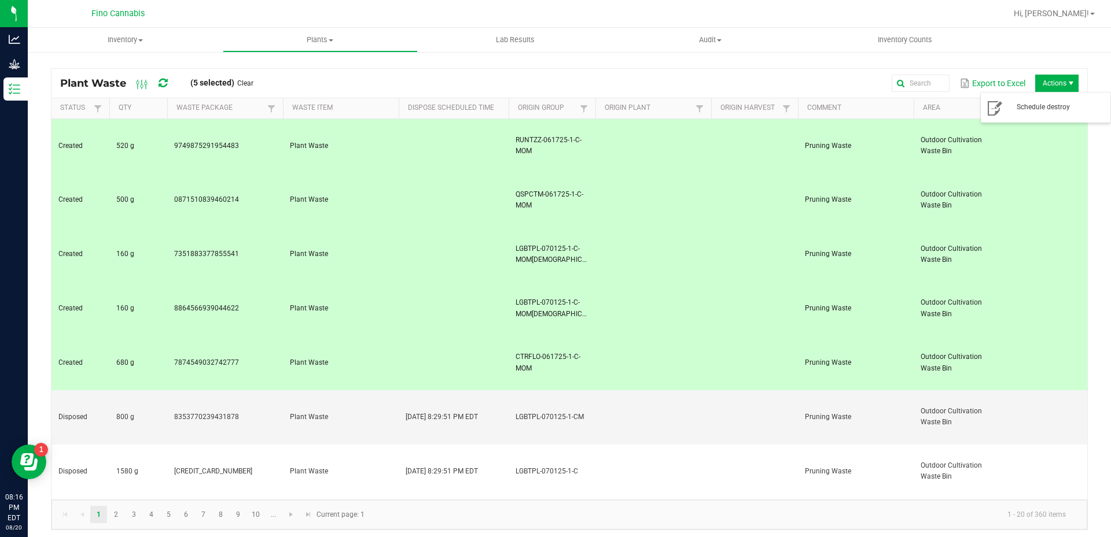
click at [1035, 82] on span "Actions" at bounding box center [1056, 83] width 43 height 17
click at [1031, 105] on span "Schedule destroy" at bounding box center [1059, 107] width 87 height 10
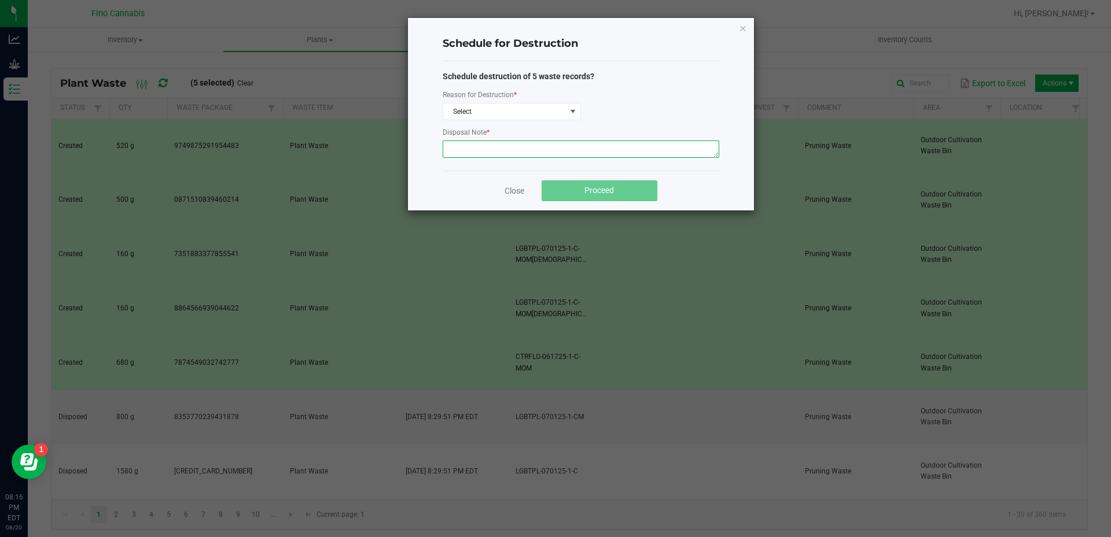
click at [501, 146] on textarea at bounding box center [581, 149] width 276 height 17
type textarea "Pruning Waste"
click at [511, 107] on span "Select" at bounding box center [504, 112] width 123 height 16
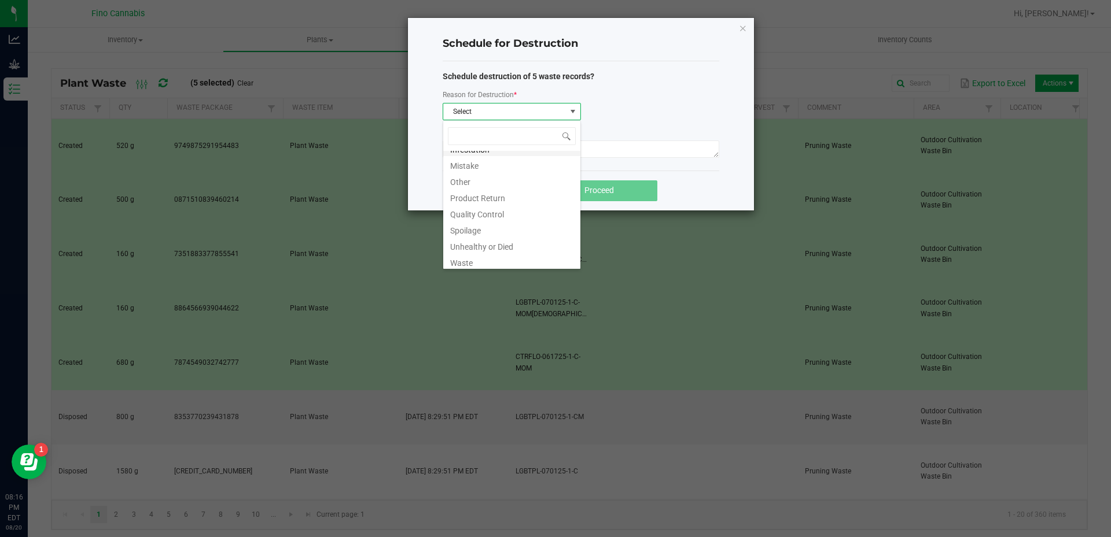
scroll to position [14, 0]
click at [485, 263] on li "Waste" at bounding box center [511, 258] width 137 height 16
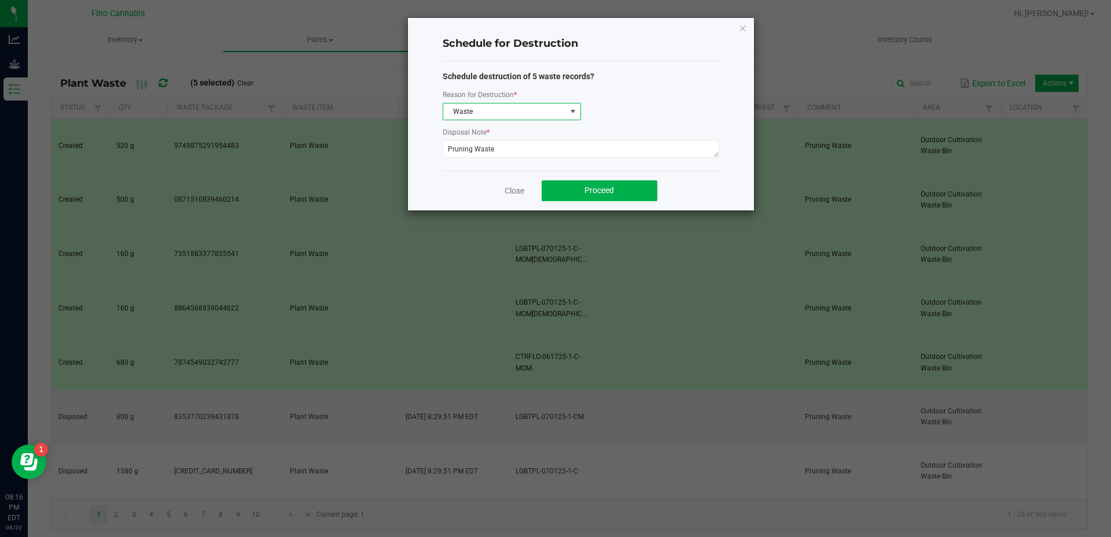
click at [678, 177] on div "Close Proceed" at bounding box center [581, 191] width 276 height 40
click at [611, 197] on button "Proceed" at bounding box center [599, 190] width 116 height 21
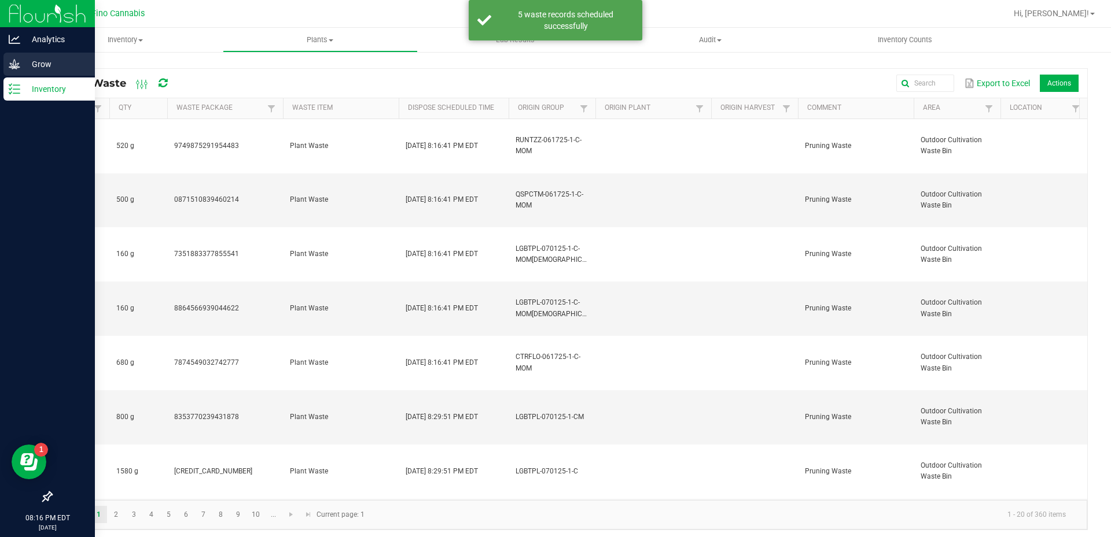
click at [43, 65] on p "Grow" at bounding box center [54, 64] width 69 height 14
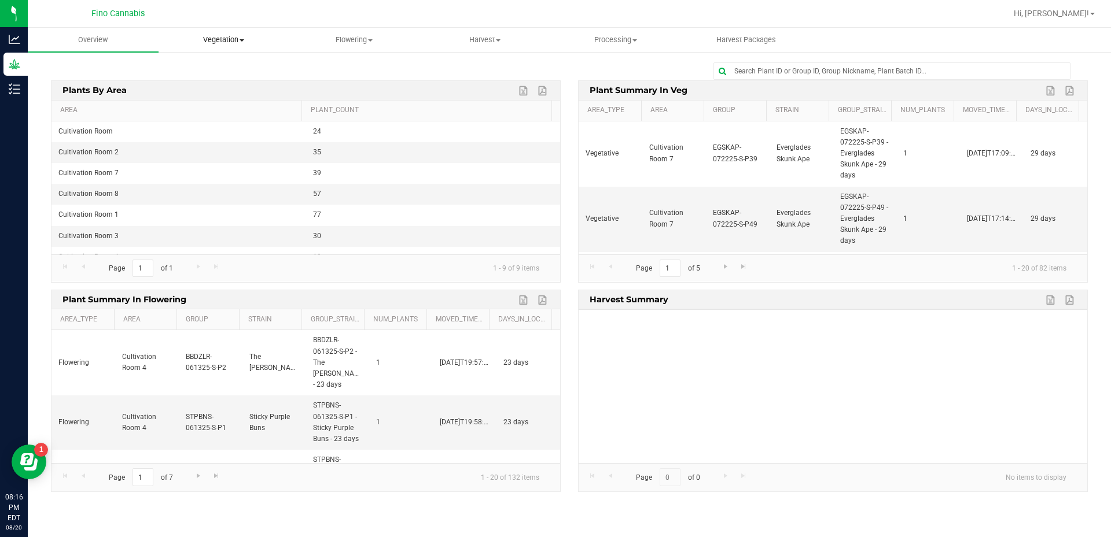
click at [225, 37] on span "Vegetation" at bounding box center [224, 40] width 130 height 10
click at [345, 42] on span "Flowering" at bounding box center [355, 40] width 130 height 10
click at [337, 82] on span "Flowering groups" at bounding box center [337, 84] width 96 height 10
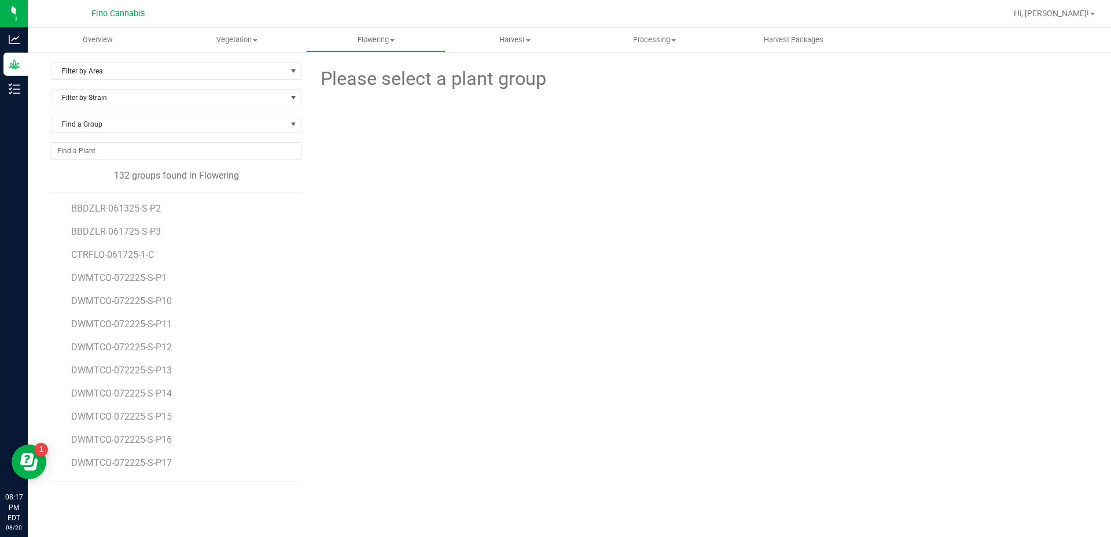
click at [101, 62] on div "Filter by Area Filter by Area All Cultivation Room 1 Cultivation Room 2 Cultiva…" at bounding box center [569, 272] width 1083 height 443
click at [102, 73] on span "Filter by Area" at bounding box center [168, 71] width 235 height 16
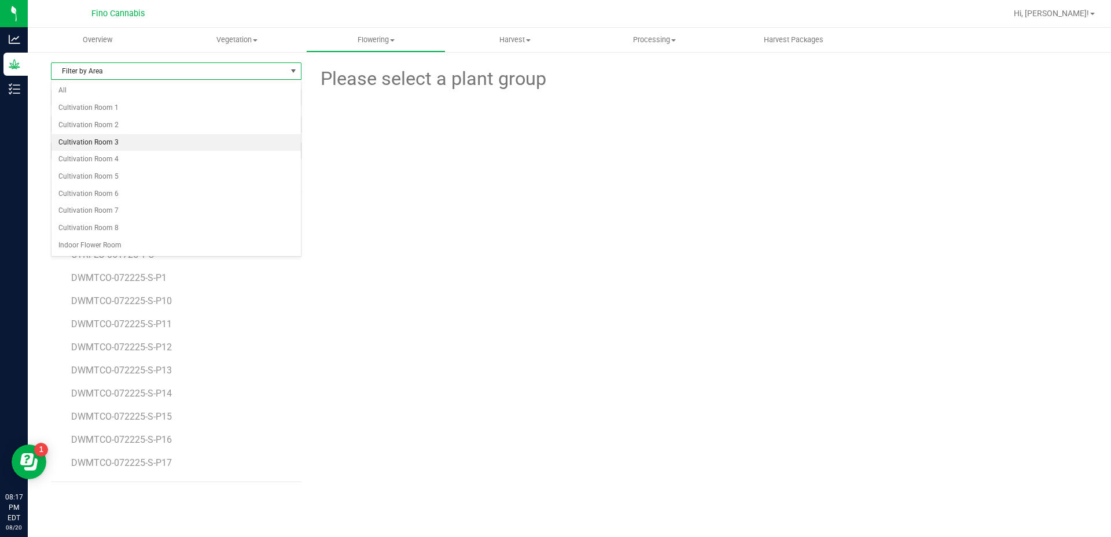
click at [108, 145] on li "Cultivation Room 3" at bounding box center [175, 142] width 249 height 17
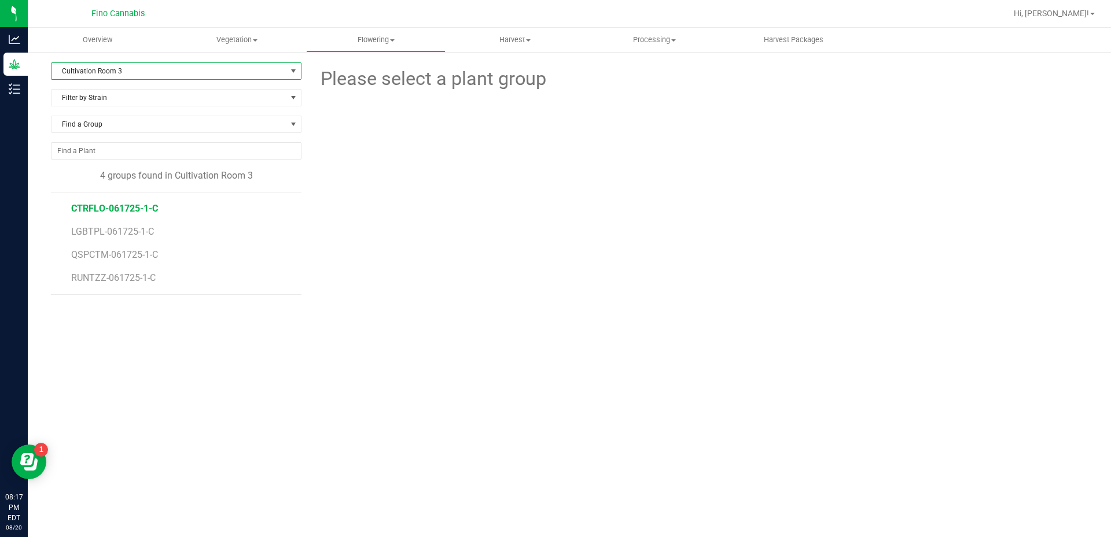
click at [106, 211] on span "CTRFLO-061725-1-C" at bounding box center [114, 208] width 87 height 11
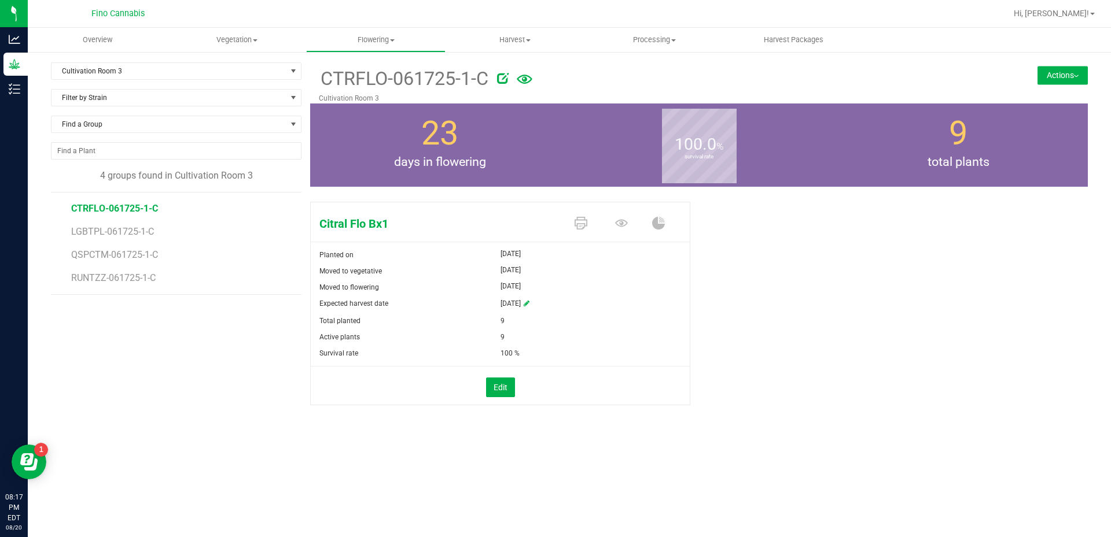
click at [1070, 79] on button "Actions" at bounding box center [1062, 75] width 50 height 19
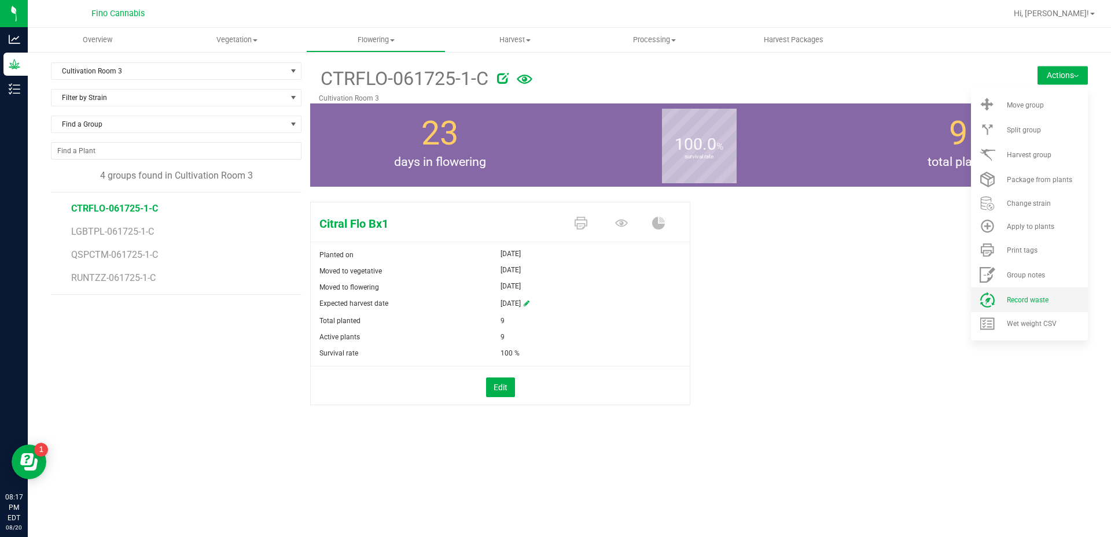
click at [1015, 297] on span "Record waste" at bounding box center [1028, 300] width 42 height 8
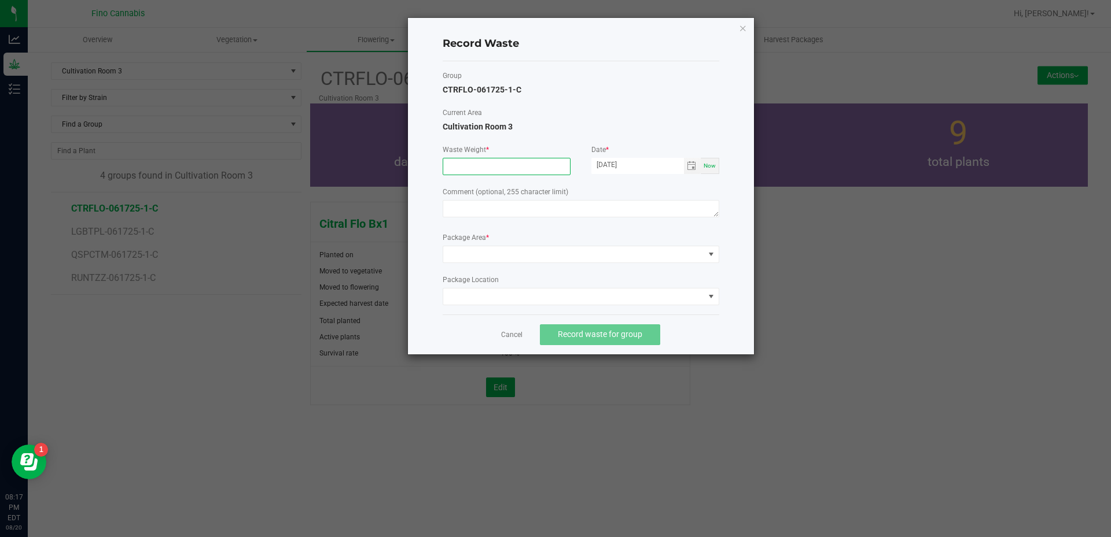
click at [518, 167] on input at bounding box center [506, 166] width 127 height 16
type input "820.0000 g"
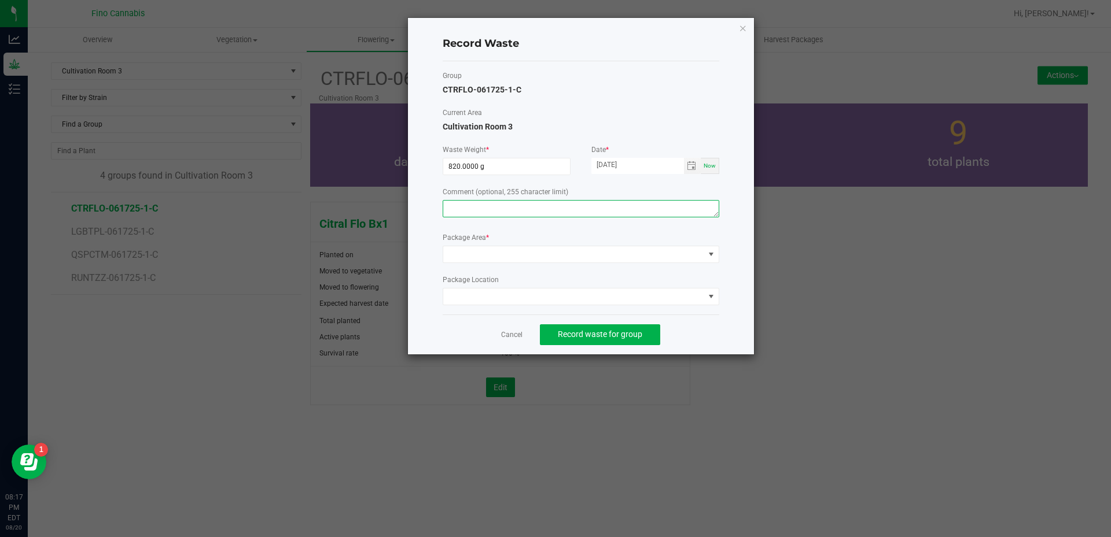
click at [519, 208] on textarea at bounding box center [581, 208] width 276 height 17
click at [689, 166] on span "Toggle calendar" at bounding box center [691, 165] width 9 height 9
type textarea "Pru"
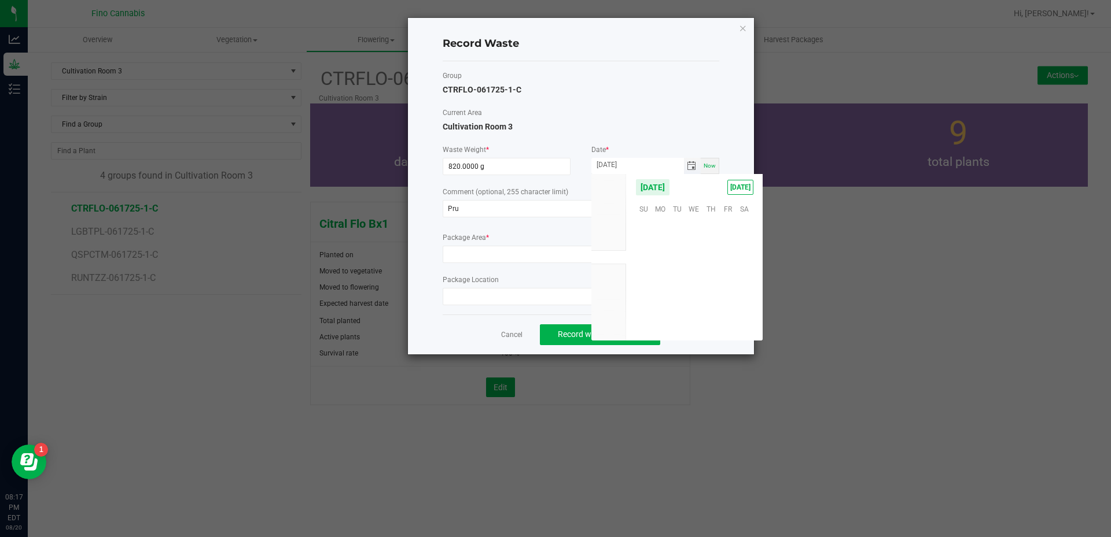
scroll to position [187475, 0]
click at [677, 283] on span "19" at bounding box center [677, 280] width 17 height 18
type input "[DATE]"
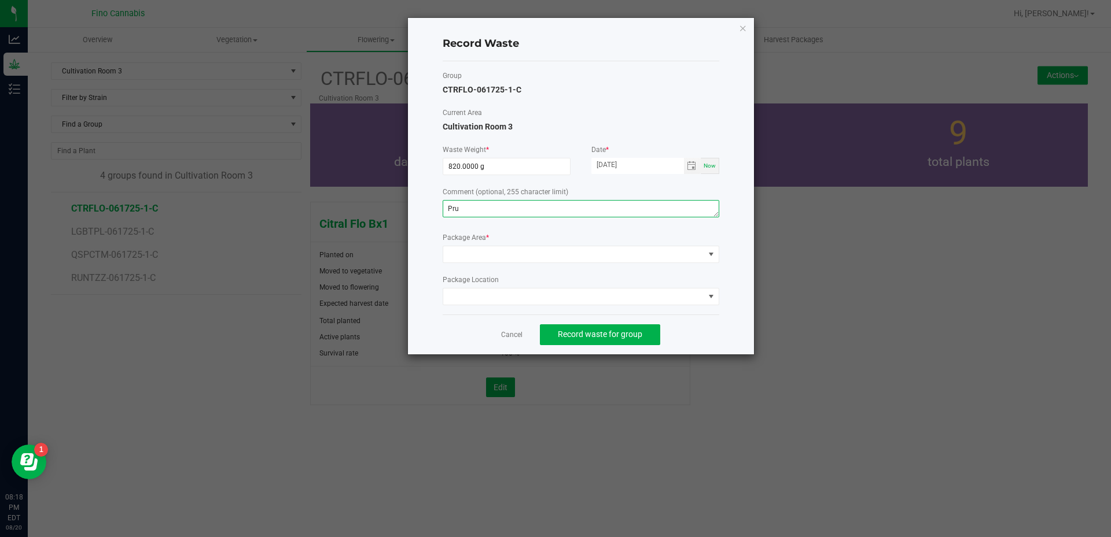
click at [575, 215] on textarea "Pru" at bounding box center [581, 208] width 276 height 17
type textarea "Pruning Waste"
click at [588, 252] on span at bounding box center [573, 254] width 261 height 16
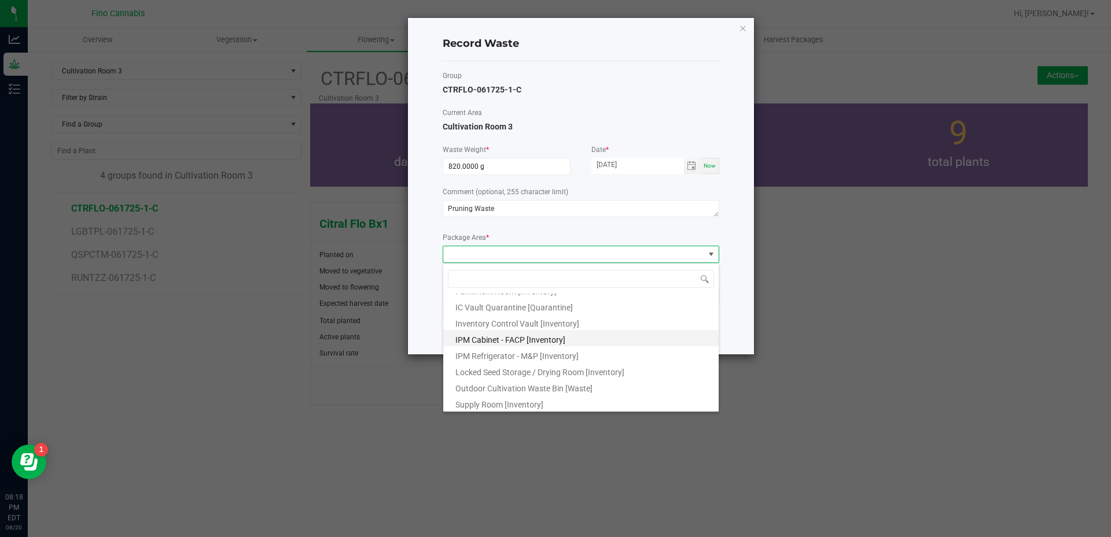
scroll to position [62, 0]
click at [550, 382] on span "Outdoor Cultivation Waste Bin [Waste]" at bounding box center [523, 386] width 137 height 9
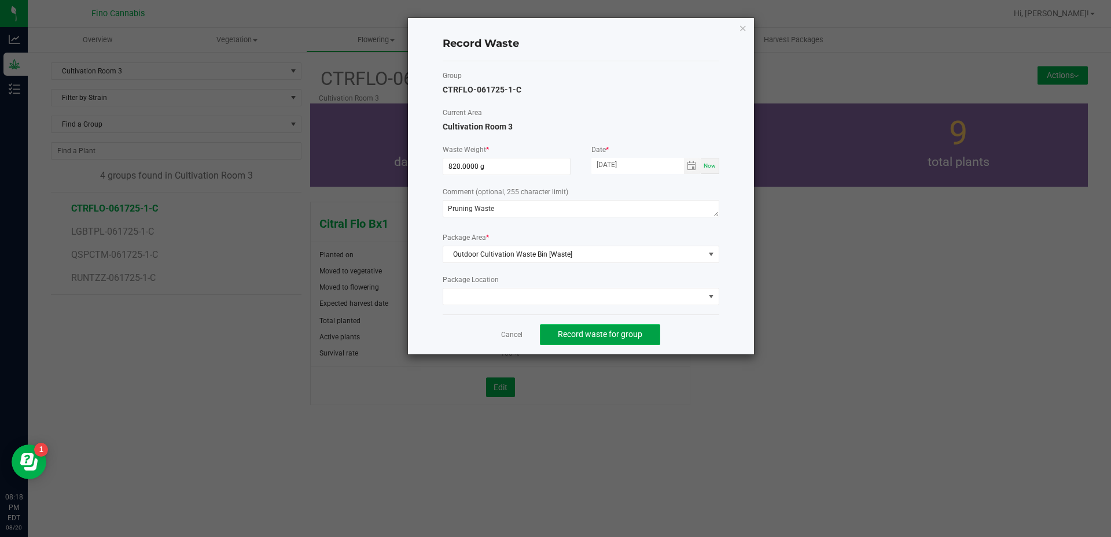
click at [599, 338] on span "Record waste for group" at bounding box center [600, 334] width 84 height 9
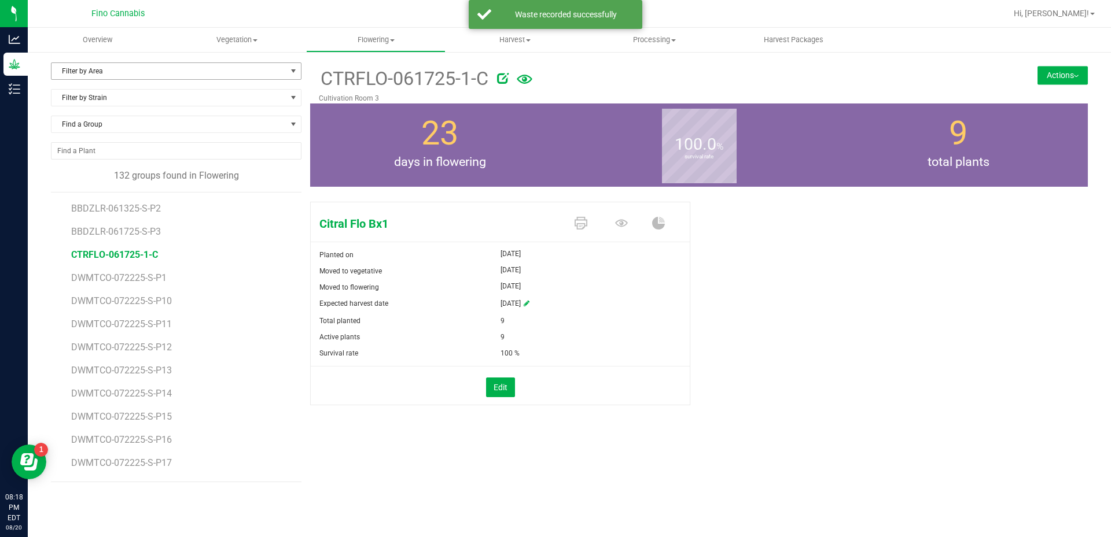
click at [105, 67] on span "Filter by Area" at bounding box center [168, 71] width 235 height 16
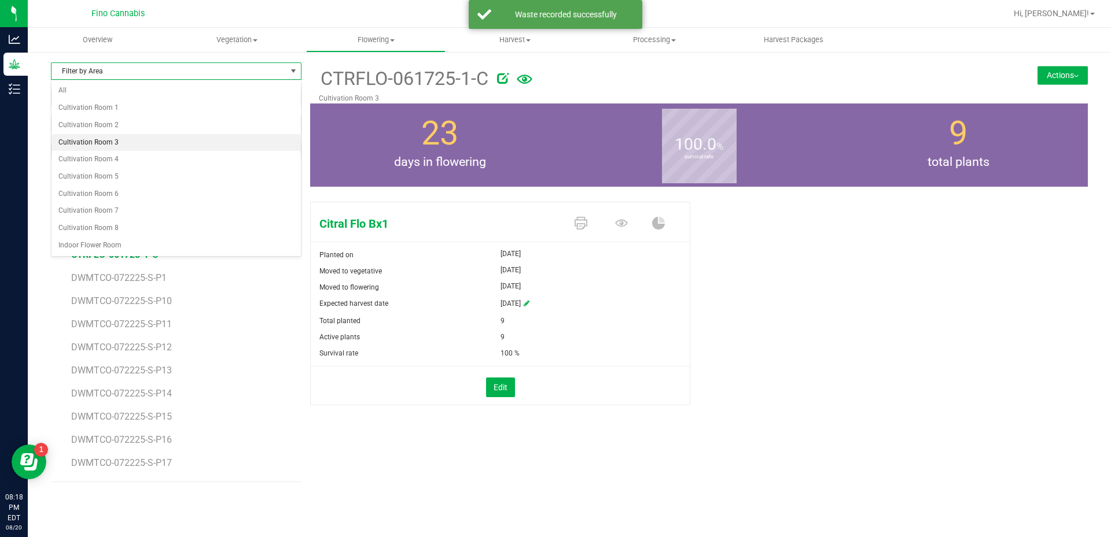
click at [105, 134] on li "Cultivation Room 3" at bounding box center [175, 142] width 249 height 17
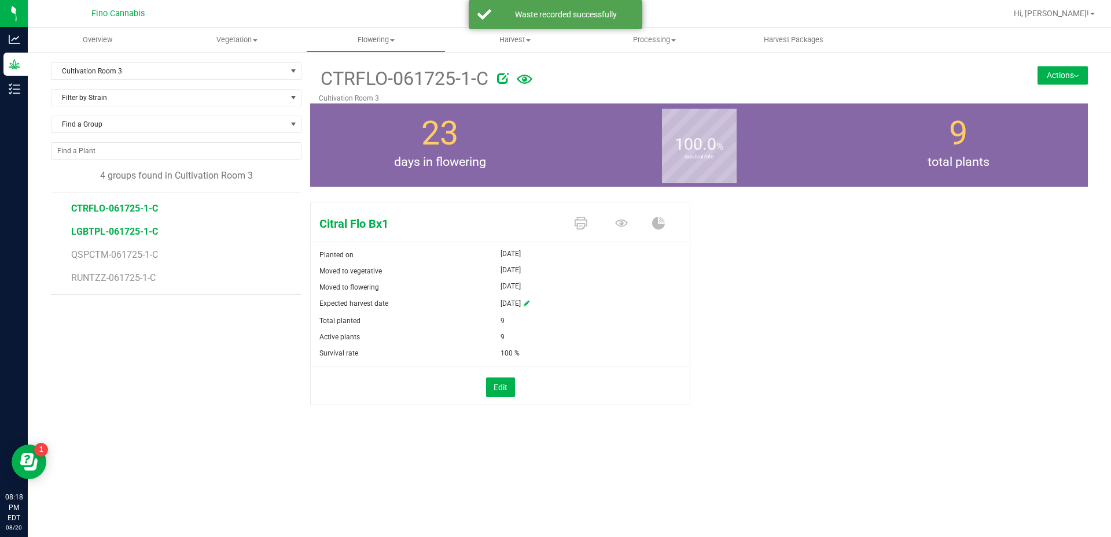
click at [105, 227] on span "LGBTPL-061725-1-C" at bounding box center [114, 231] width 87 height 11
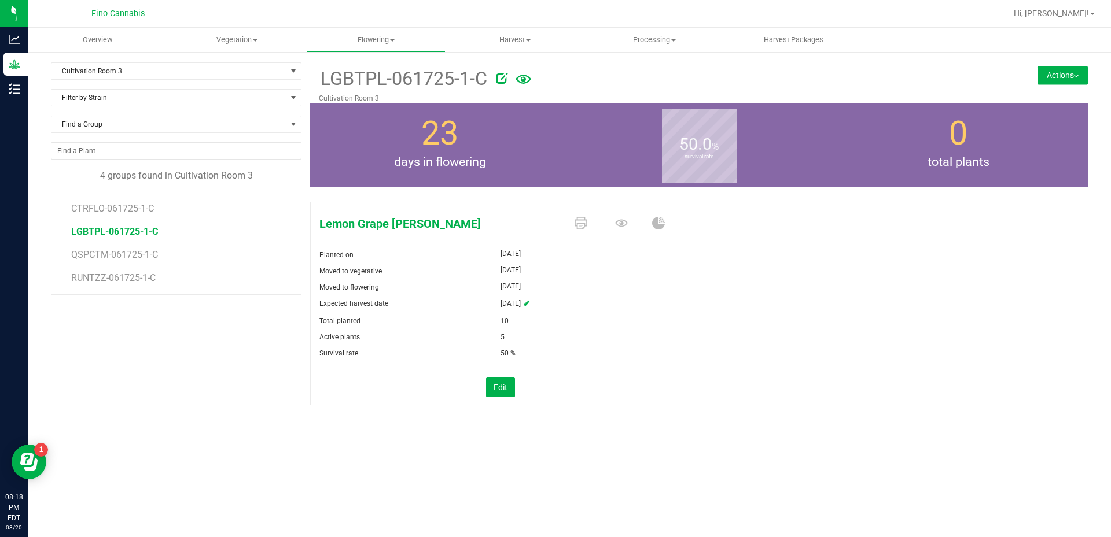
click at [1077, 78] on button "Actions" at bounding box center [1062, 75] width 50 height 19
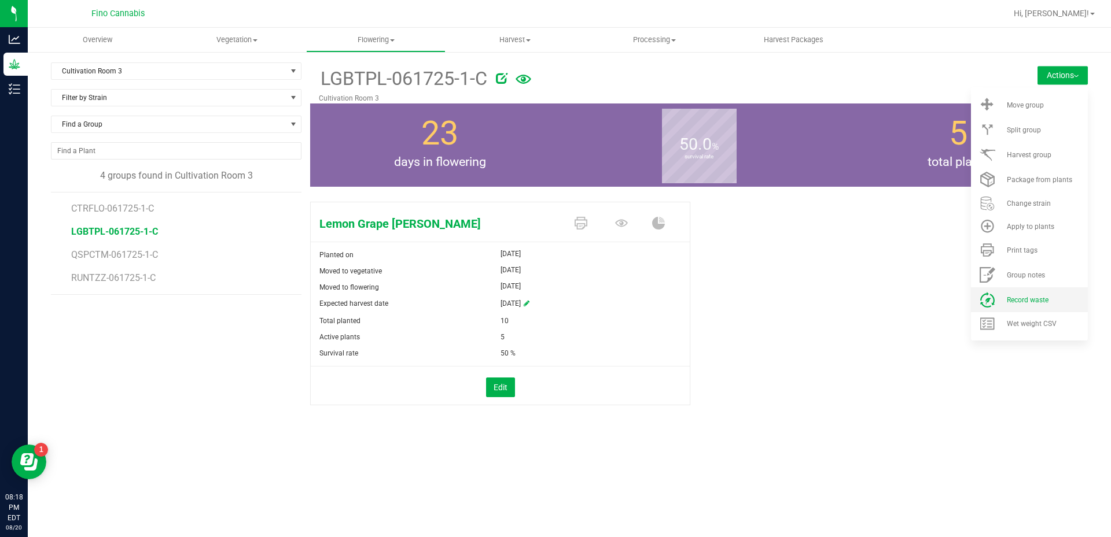
click at [1039, 302] on span "Record waste" at bounding box center [1028, 300] width 42 height 8
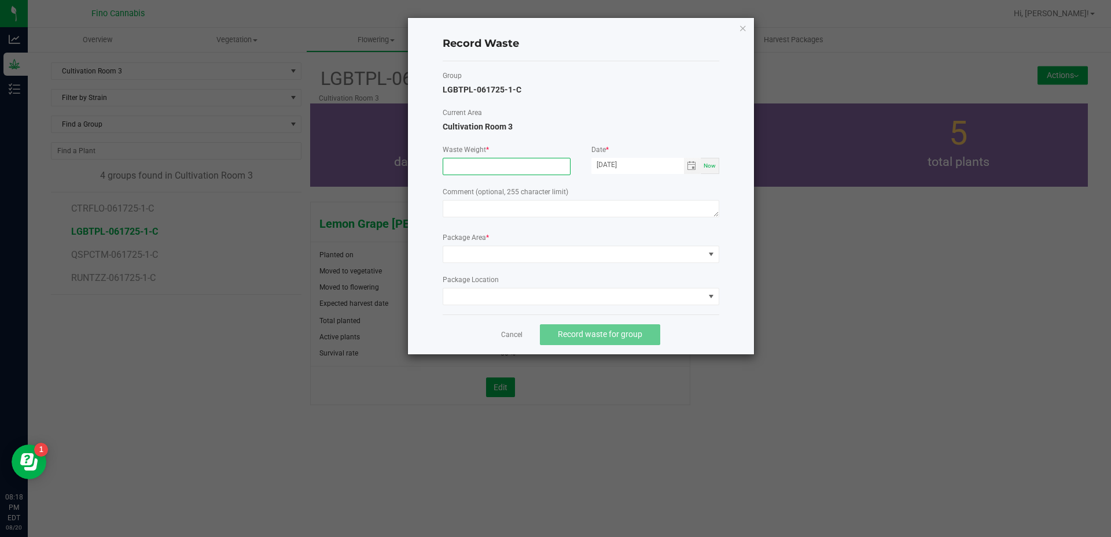
click at [452, 166] on input at bounding box center [506, 166] width 127 height 16
click at [691, 163] on span "Toggle calendar" at bounding box center [691, 165] width 9 height 9
type input "860.0000 g"
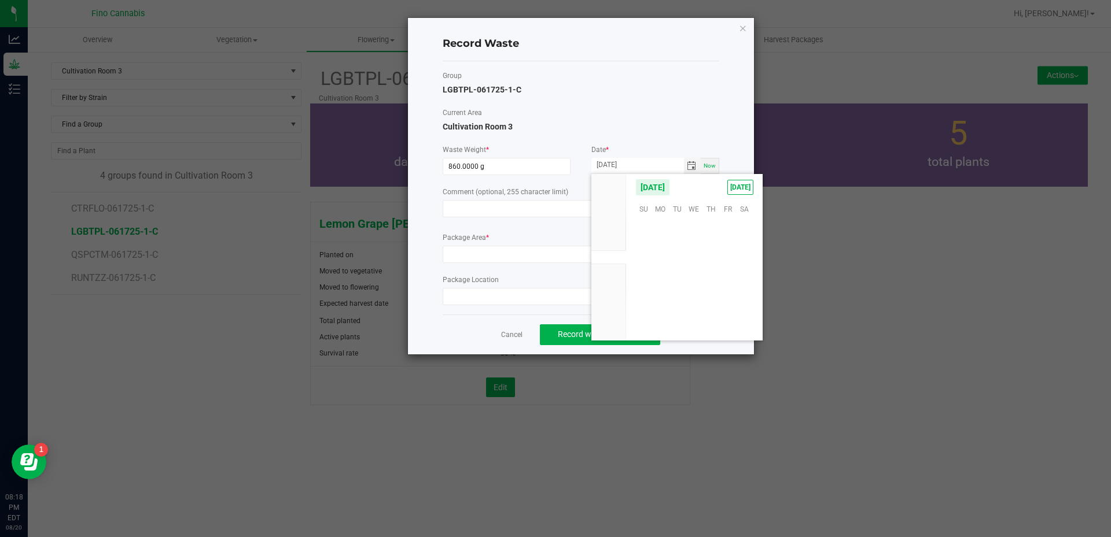
scroll to position [187475, 0]
click at [676, 279] on span "19" at bounding box center [677, 280] width 17 height 18
type input "[DATE]"
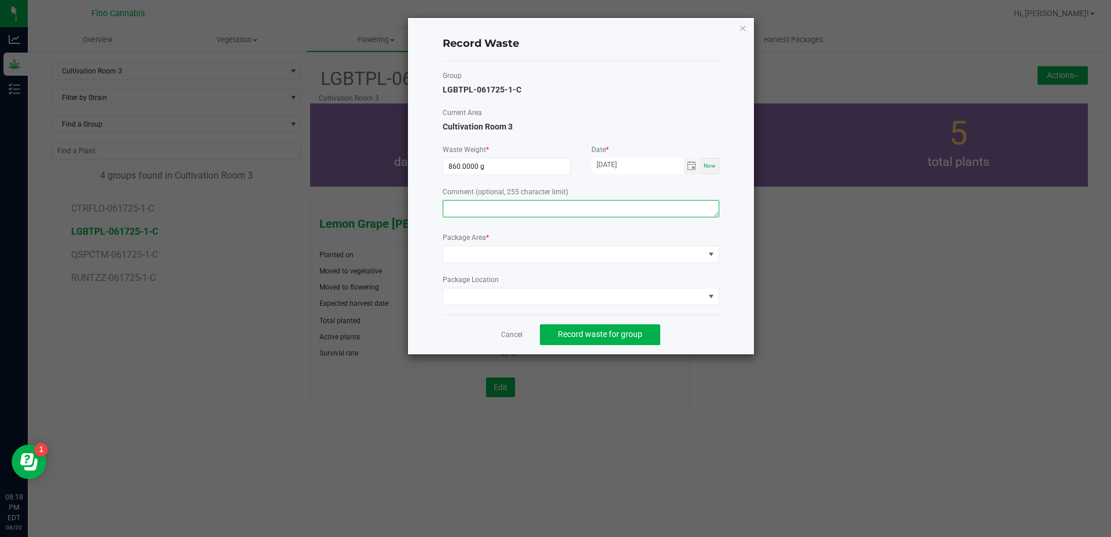
click at [477, 211] on textarea at bounding box center [581, 208] width 276 height 17
type textarea "Pruning Waste"
click at [474, 251] on span at bounding box center [573, 254] width 261 height 16
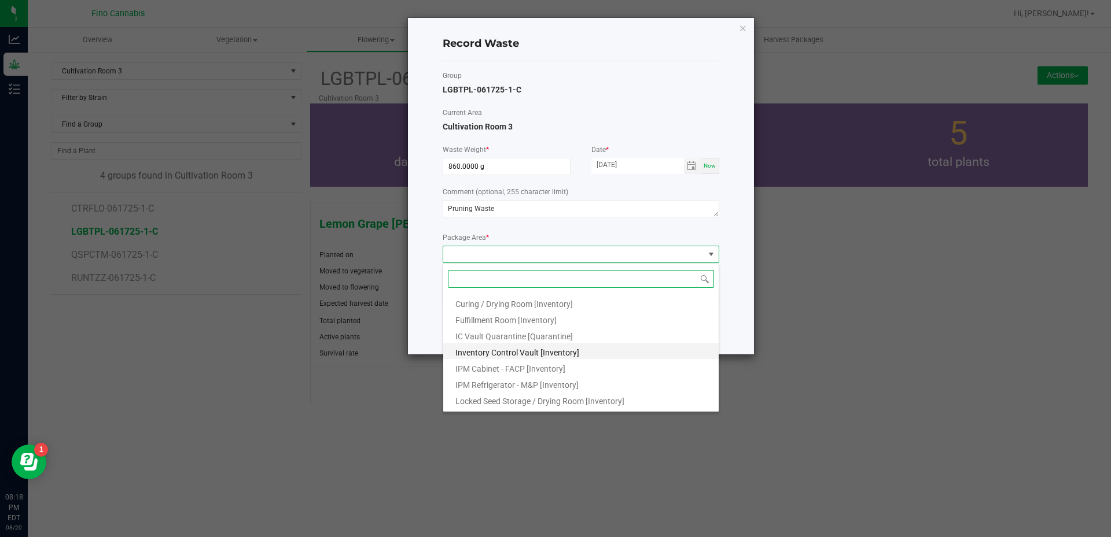
scroll to position [62, 0]
click at [504, 386] on span "Outdoor Cultivation Waste Bin [Waste]" at bounding box center [523, 386] width 137 height 9
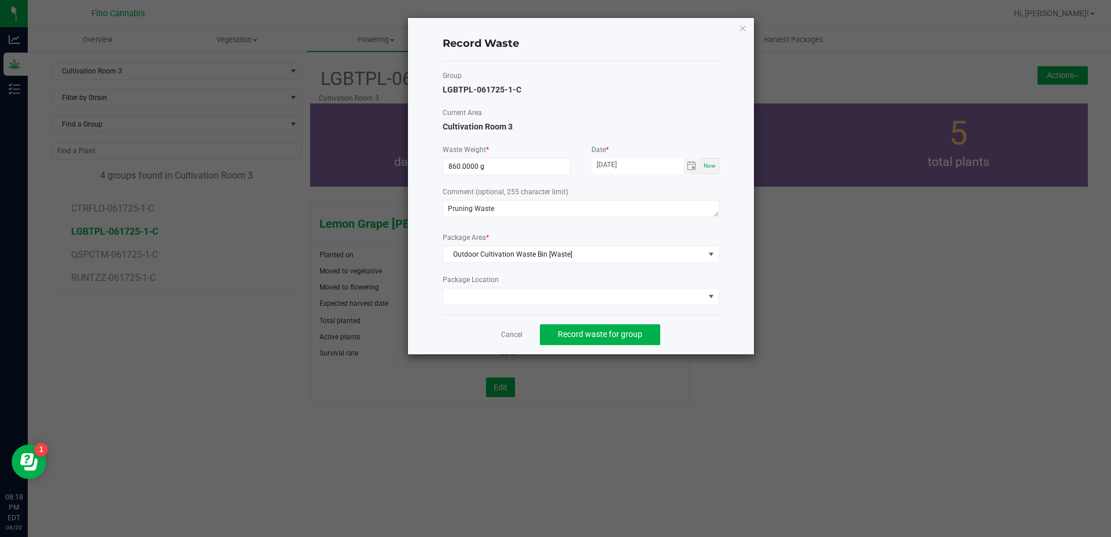
click at [690, 332] on div "Cancel Record waste for group" at bounding box center [581, 335] width 276 height 40
click at [631, 330] on span "Record waste for group" at bounding box center [600, 334] width 84 height 9
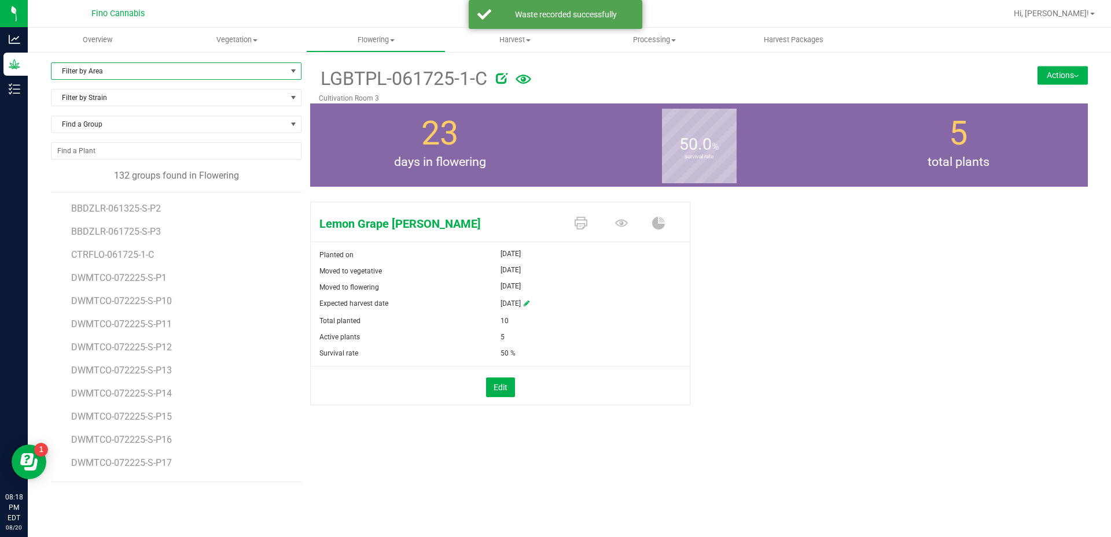
click at [181, 75] on span "Filter by Area" at bounding box center [168, 71] width 235 height 16
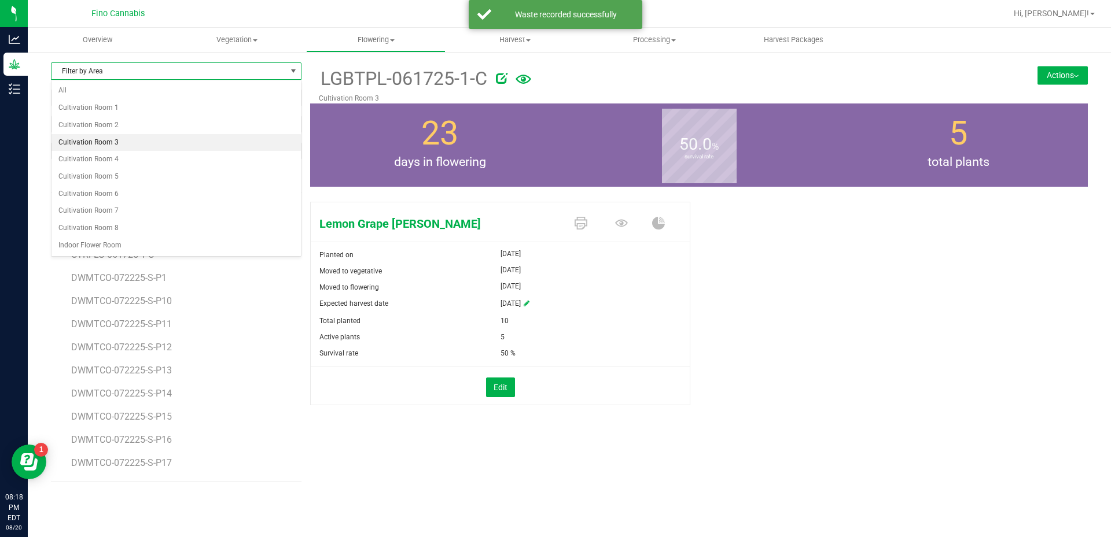
click at [117, 141] on li "Cultivation Room 3" at bounding box center [175, 142] width 249 height 17
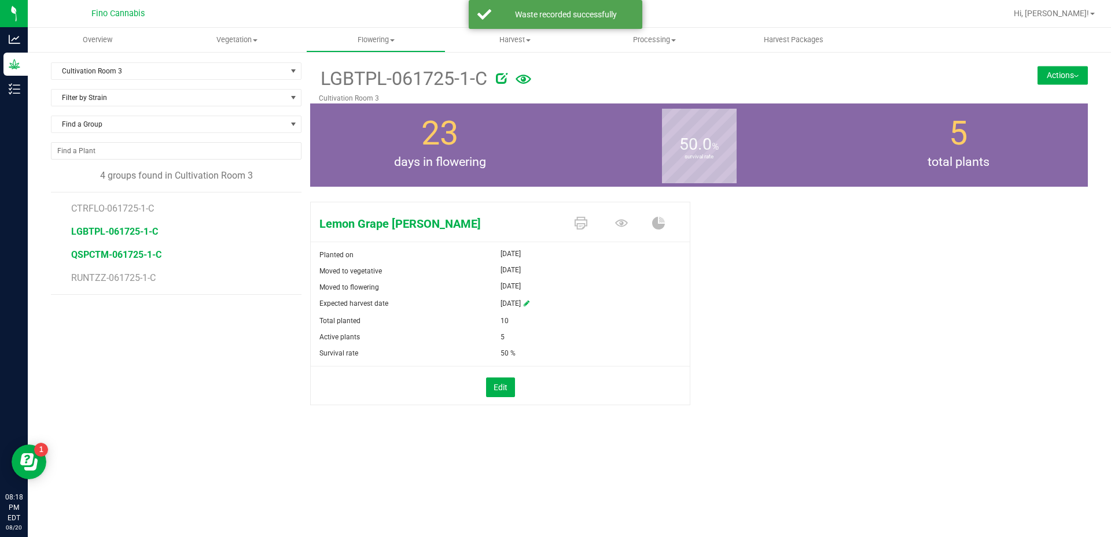
click at [127, 255] on span "QSPCTM-061725-1-C" at bounding box center [116, 254] width 90 height 11
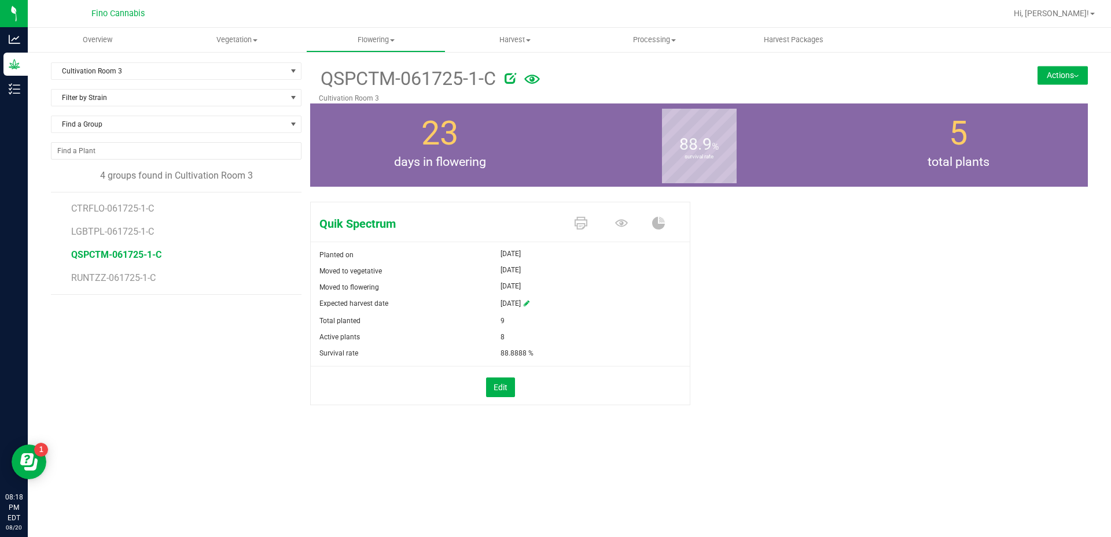
click at [1070, 76] on button "Actions" at bounding box center [1062, 75] width 50 height 19
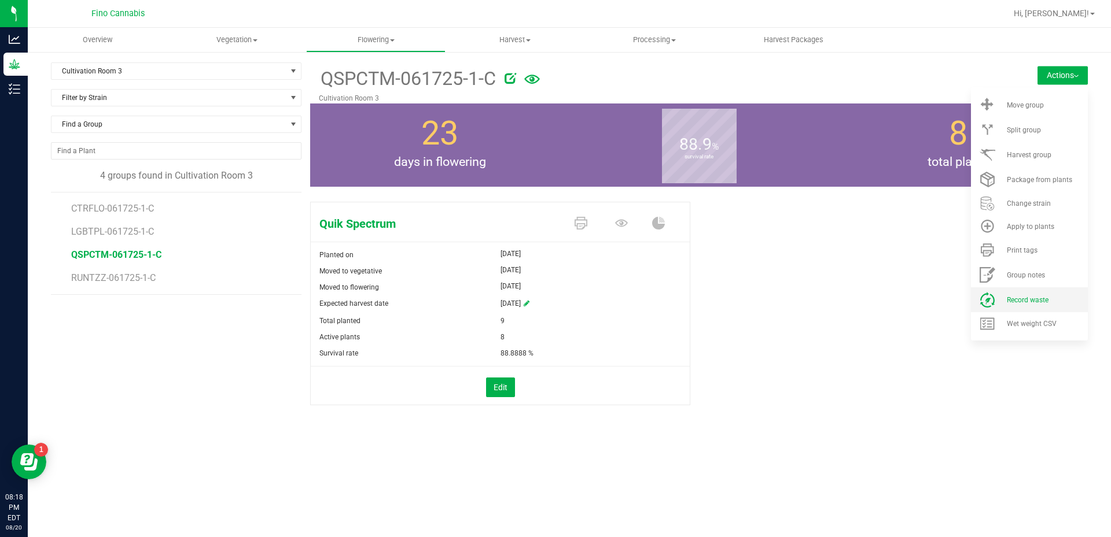
click at [1032, 302] on span "Record waste" at bounding box center [1028, 300] width 42 height 8
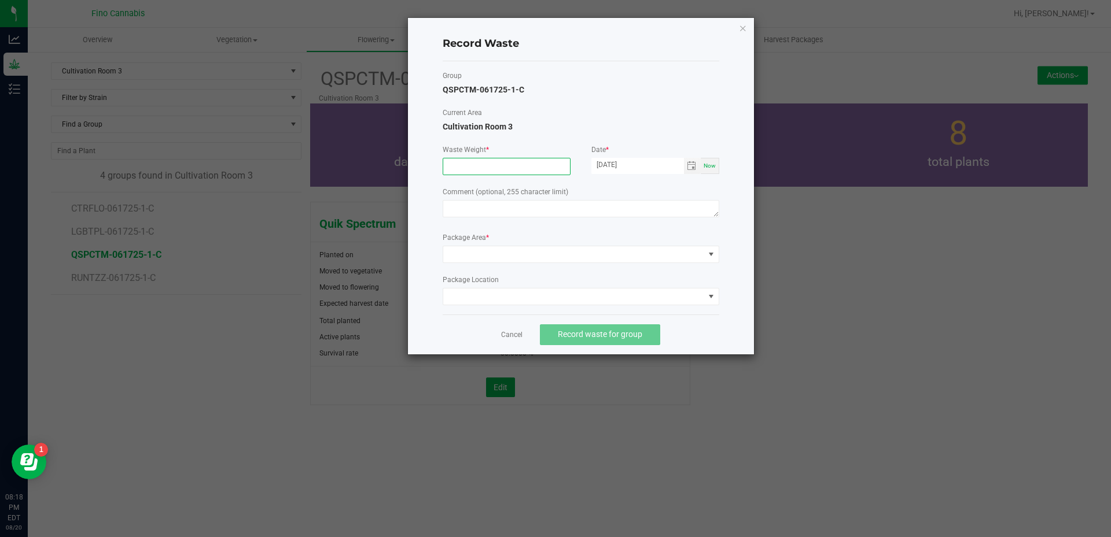
click at [510, 167] on input at bounding box center [506, 166] width 127 height 16
click at [690, 168] on span "Toggle calendar" at bounding box center [691, 165] width 9 height 9
type input "180.0000 g"
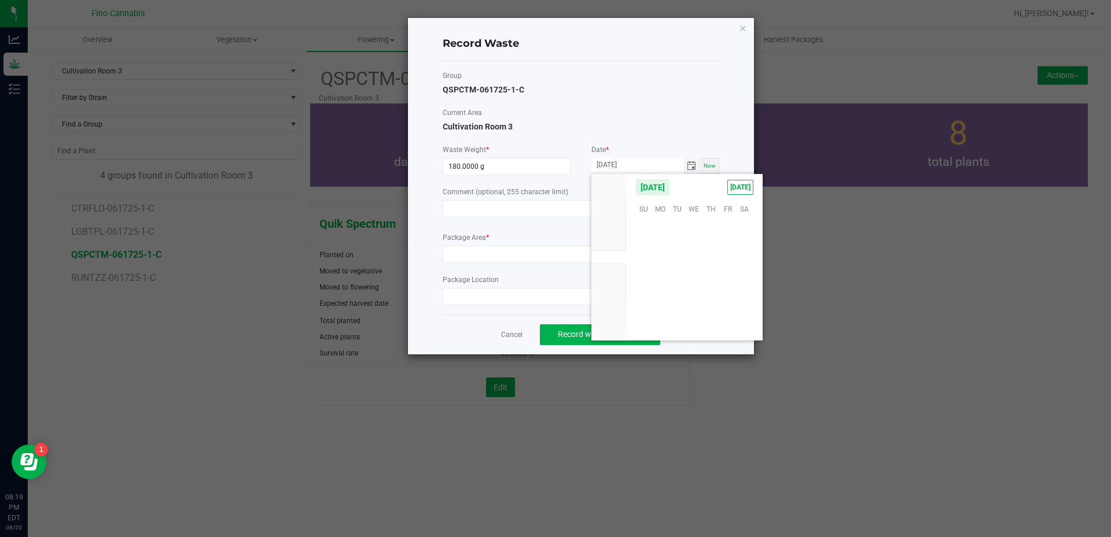
scroll to position [187475, 0]
click at [675, 278] on span "19" at bounding box center [677, 280] width 17 height 18
type input "[DATE]"
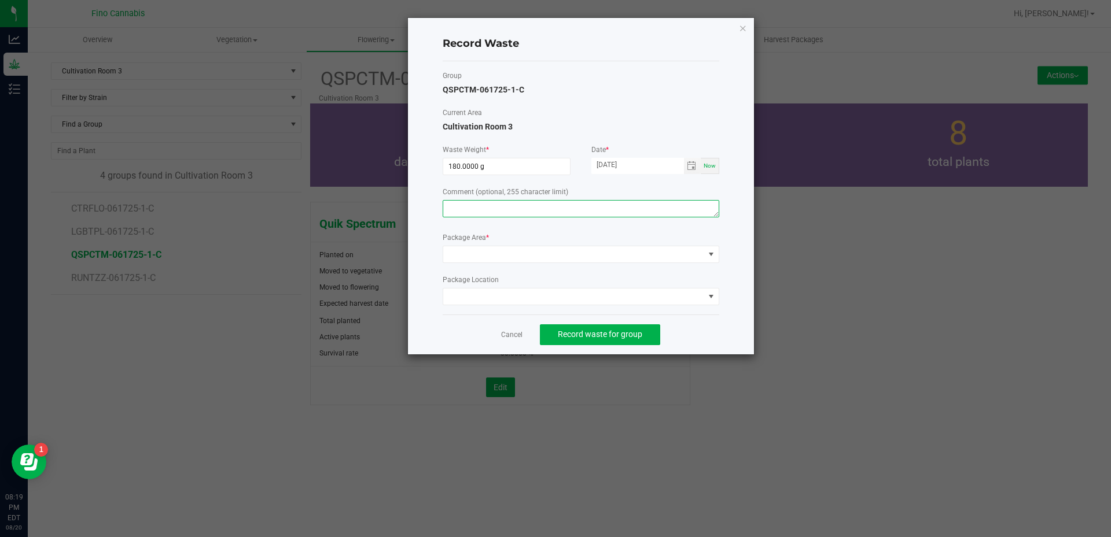
click at [550, 211] on textarea at bounding box center [581, 208] width 276 height 17
type textarea "Pruning Waste"
click at [554, 253] on span at bounding box center [573, 254] width 261 height 16
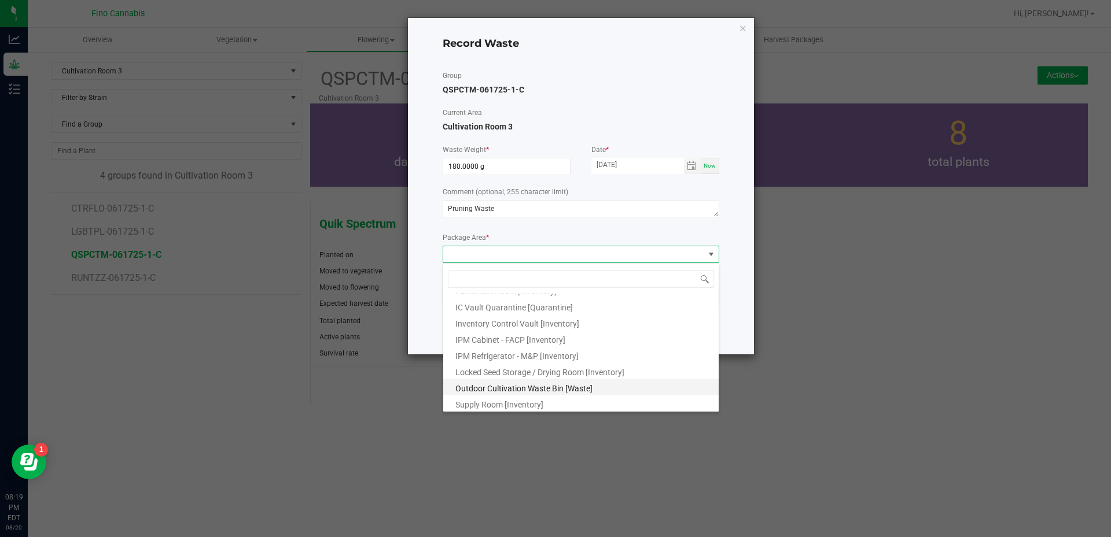
scroll to position [62, 0]
click at [522, 382] on span "Outdoor Cultivation Waste Bin [Waste]" at bounding box center [523, 386] width 137 height 9
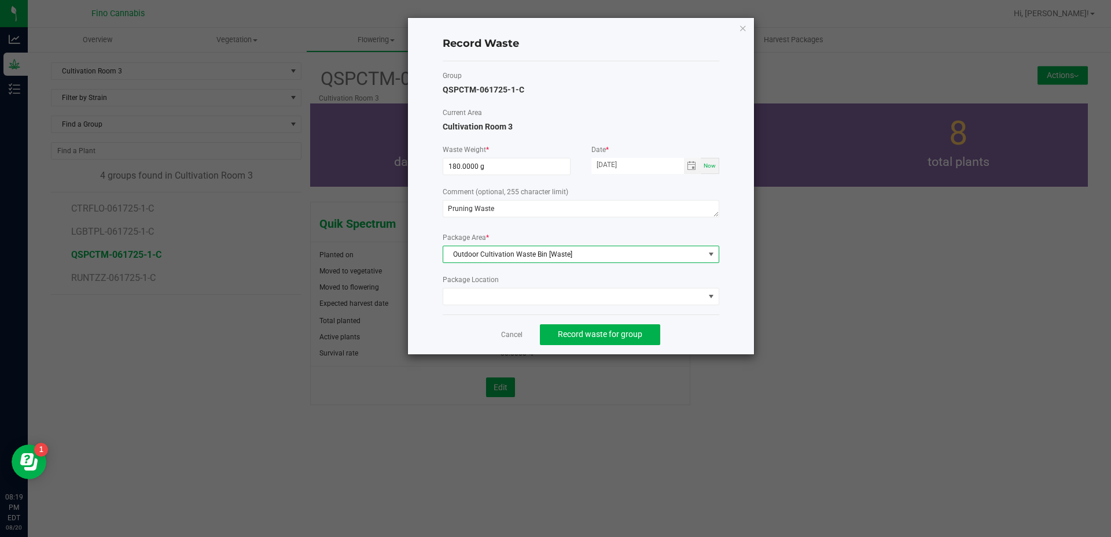
click at [711, 334] on div "Cancel Record waste for group" at bounding box center [581, 335] width 276 height 40
click at [613, 333] on span "Record waste for group" at bounding box center [600, 334] width 84 height 9
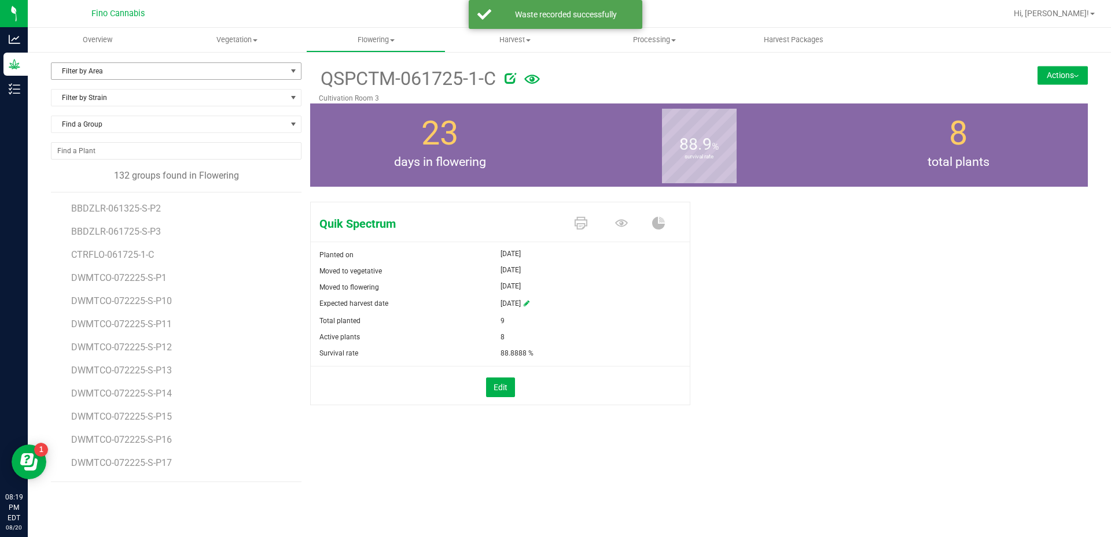
click at [113, 74] on span "Filter by Area" at bounding box center [168, 71] width 235 height 16
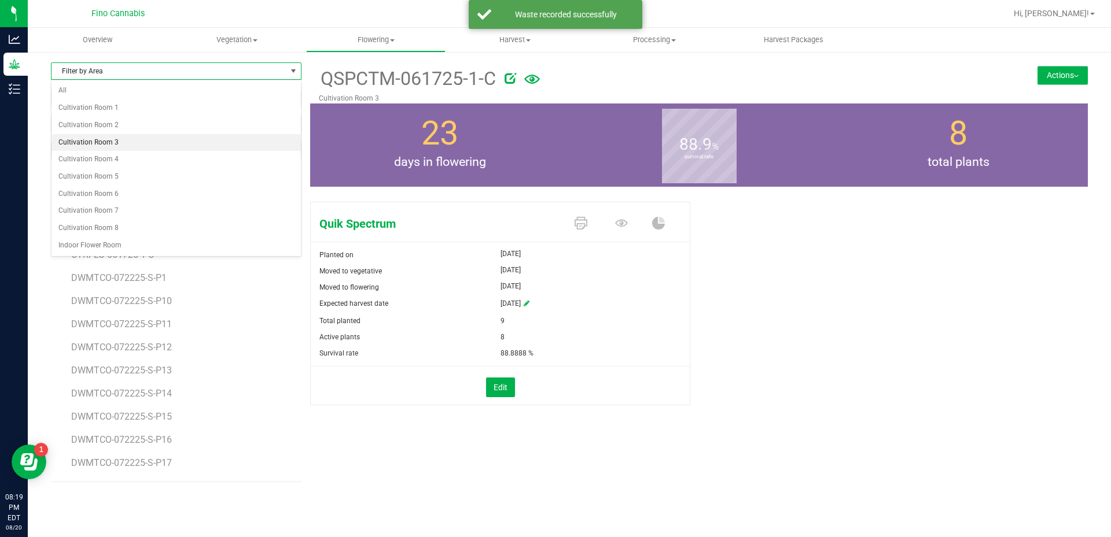
click at [104, 145] on li "Cultivation Room 3" at bounding box center [175, 142] width 249 height 17
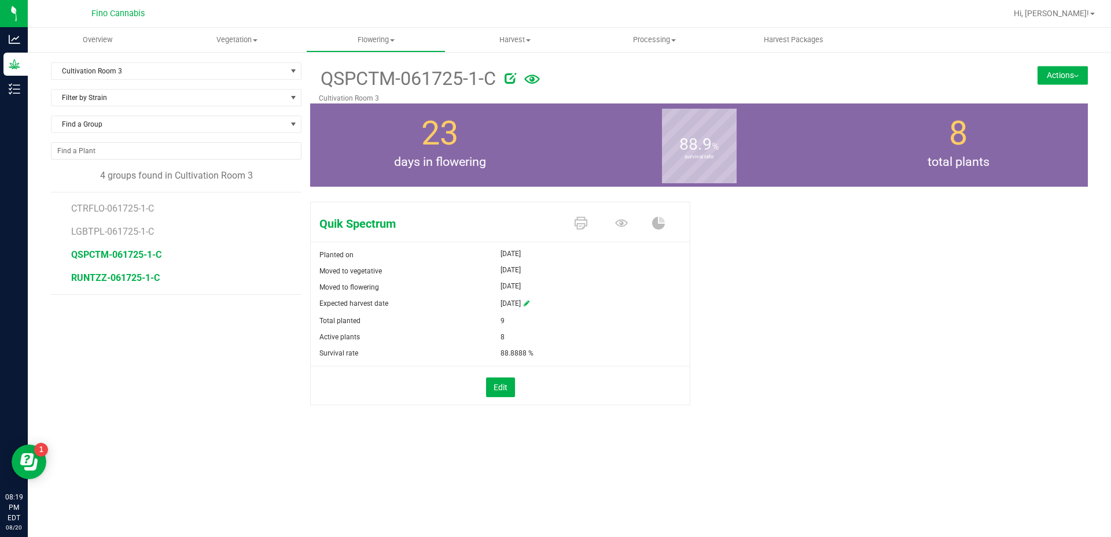
click at [119, 276] on span "RUNTZZ-061725-1-C" at bounding box center [115, 277] width 89 height 11
click at [1049, 76] on button "Actions" at bounding box center [1062, 75] width 50 height 19
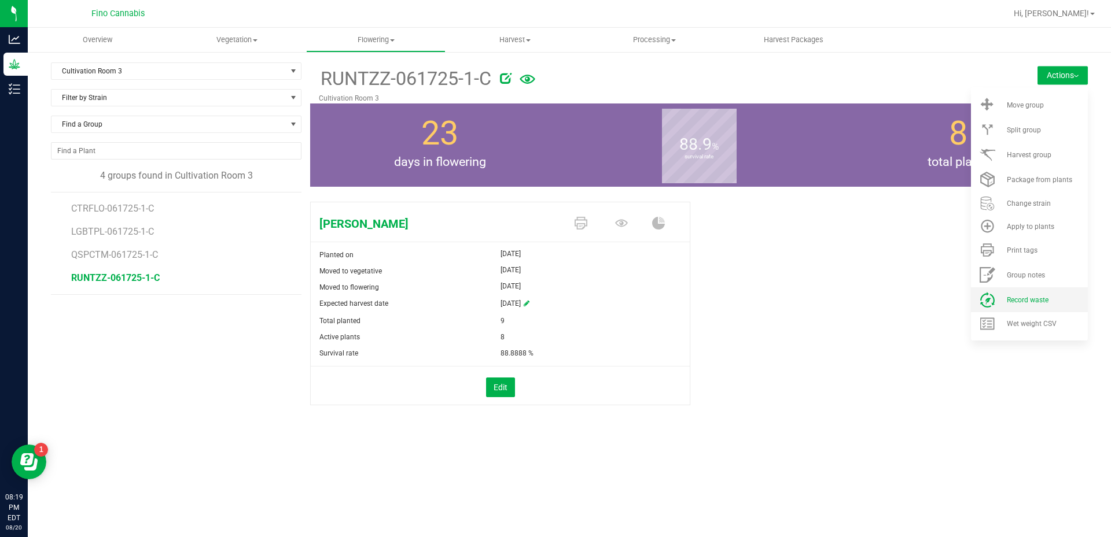
click at [1009, 308] on li "Record waste" at bounding box center [1029, 299] width 117 height 25
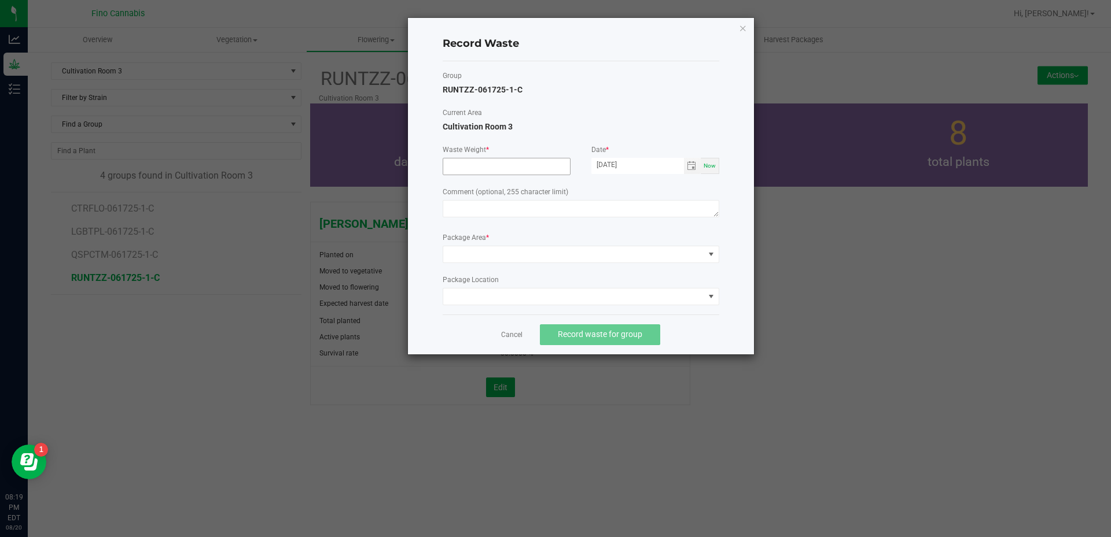
click at [488, 169] on input at bounding box center [506, 166] width 127 height 16
click at [690, 165] on span "Toggle calendar" at bounding box center [691, 165] width 9 height 9
type input "700.0000 g"
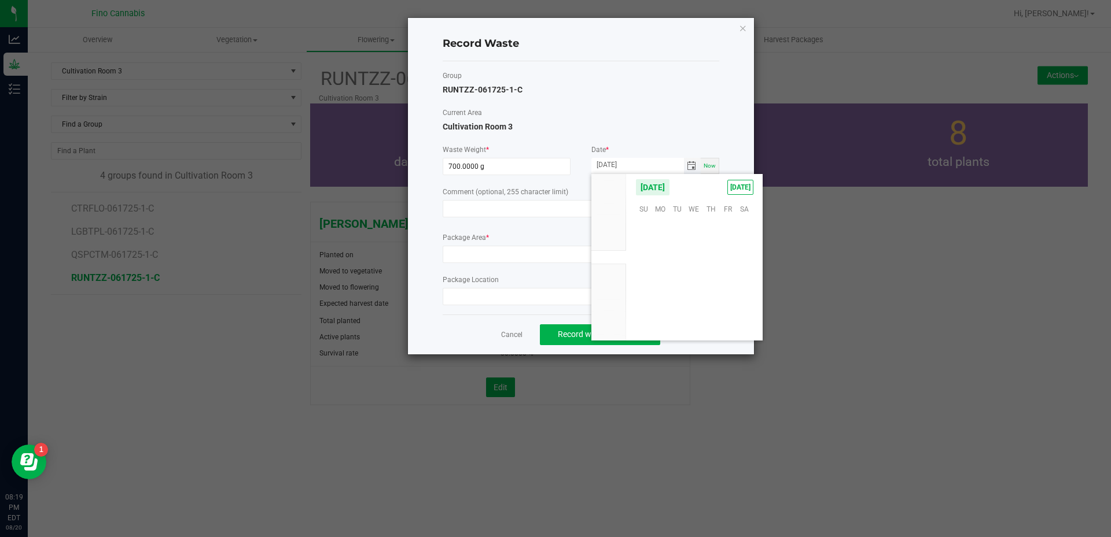
scroll to position [187475, 0]
click at [678, 282] on span "19" at bounding box center [677, 280] width 17 height 18
type input "[DATE]"
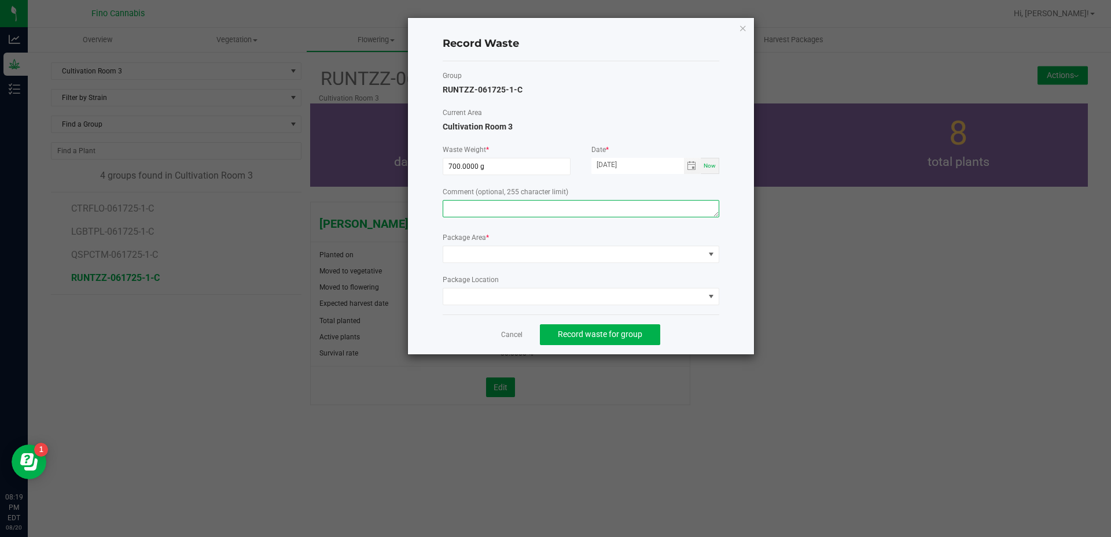
click at [582, 211] on textarea at bounding box center [581, 208] width 276 height 17
type textarea "Pruning Waste"
click at [557, 253] on span at bounding box center [573, 254] width 261 height 16
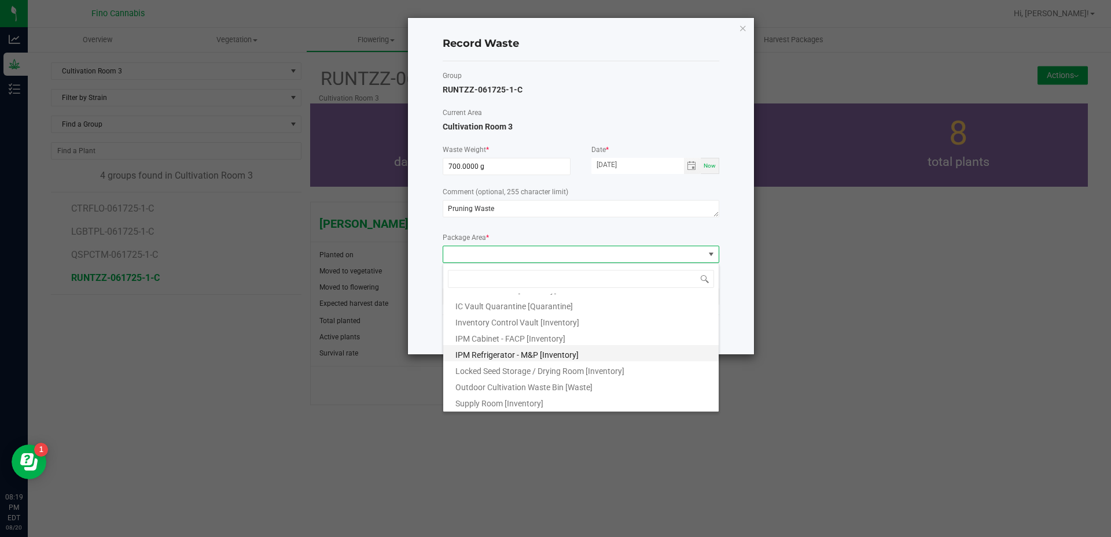
scroll to position [62, 0]
click at [560, 390] on span "Outdoor Cultivation Waste Bin [Waste]" at bounding box center [523, 386] width 137 height 9
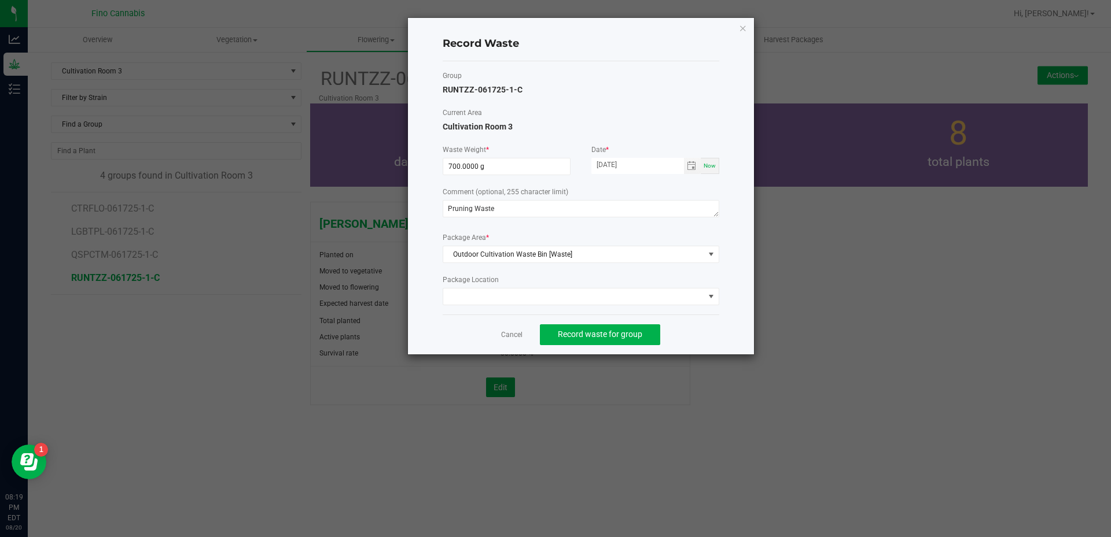
click at [748, 301] on div "Record Waste Group RUNTZZ-061725-1-C Current Area Cultivation Room 3 Waste Weig…" at bounding box center [581, 186] width 346 height 337
click at [607, 330] on span "Record waste for group" at bounding box center [600, 334] width 84 height 9
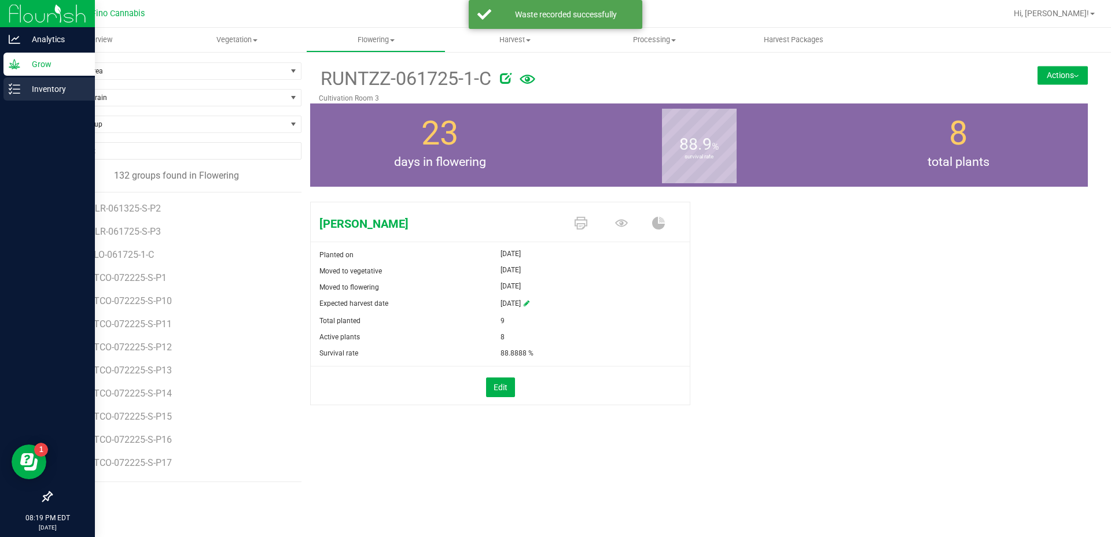
click at [27, 84] on p "Inventory" at bounding box center [54, 89] width 69 height 14
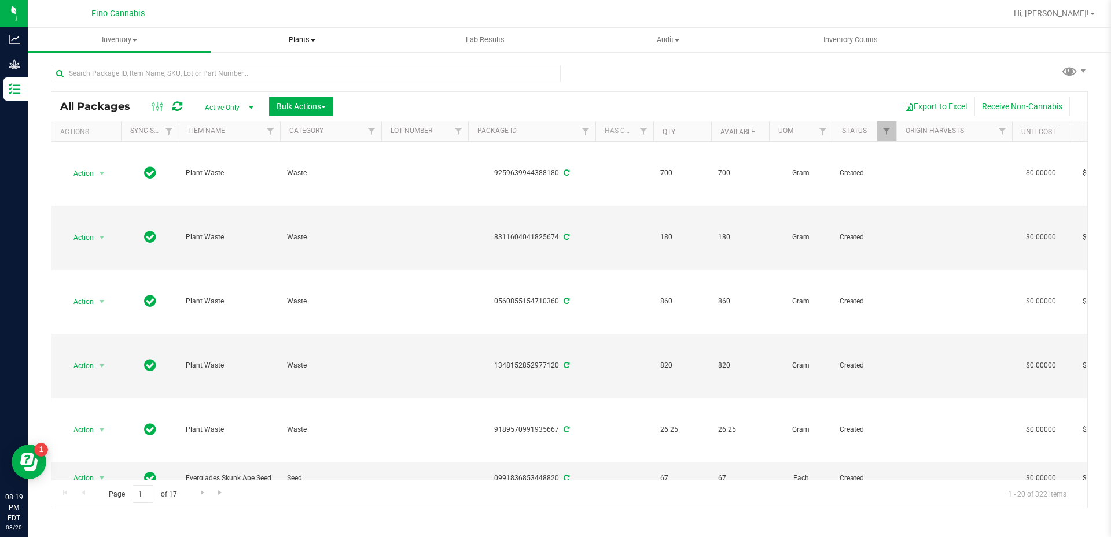
click at [290, 41] on span "Plants" at bounding box center [302, 40] width 182 height 10
click at [274, 89] on li "Waste log" at bounding box center [302, 84] width 183 height 14
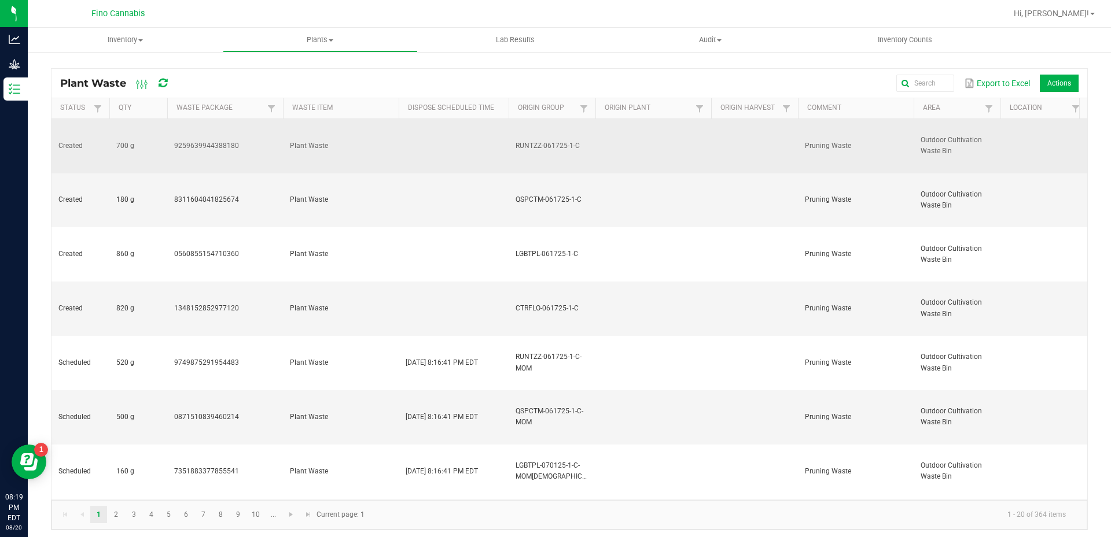
click at [457, 128] on td at bounding box center [454, 146] width 110 height 54
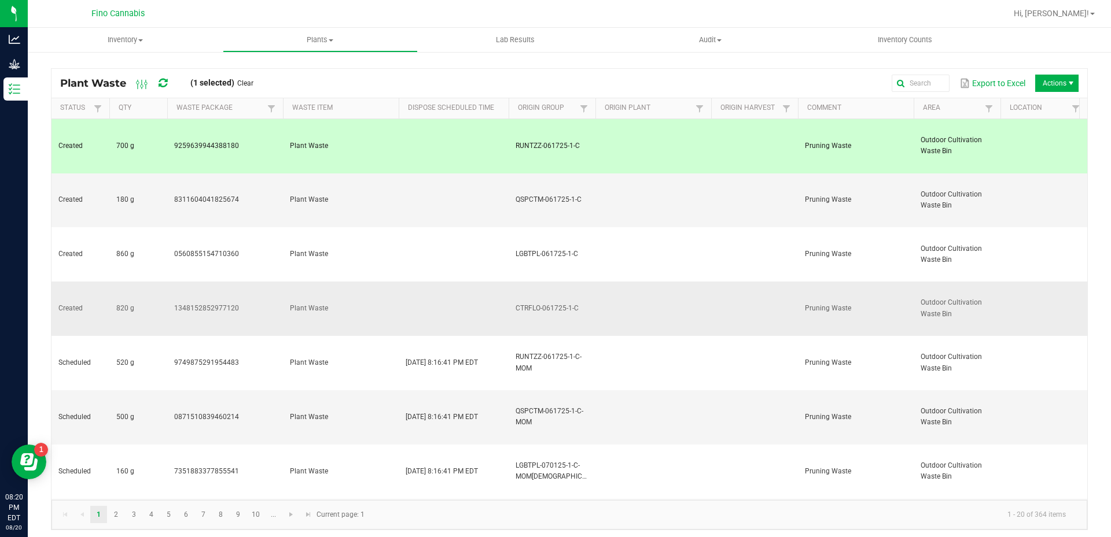
click at [471, 282] on td at bounding box center [454, 309] width 110 height 54
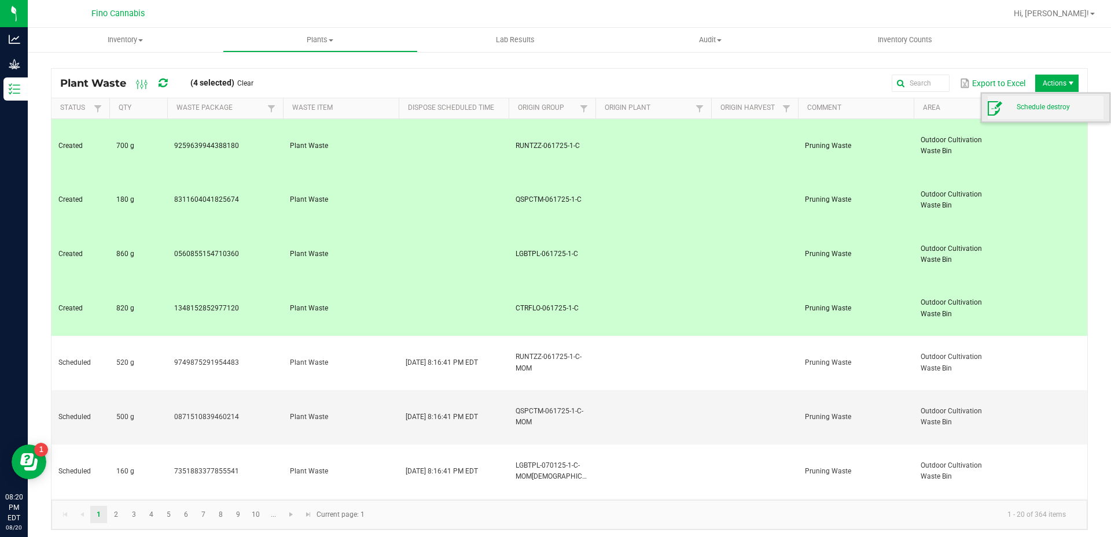
click at [1051, 105] on span "Schedule destroy" at bounding box center [1059, 107] width 87 height 10
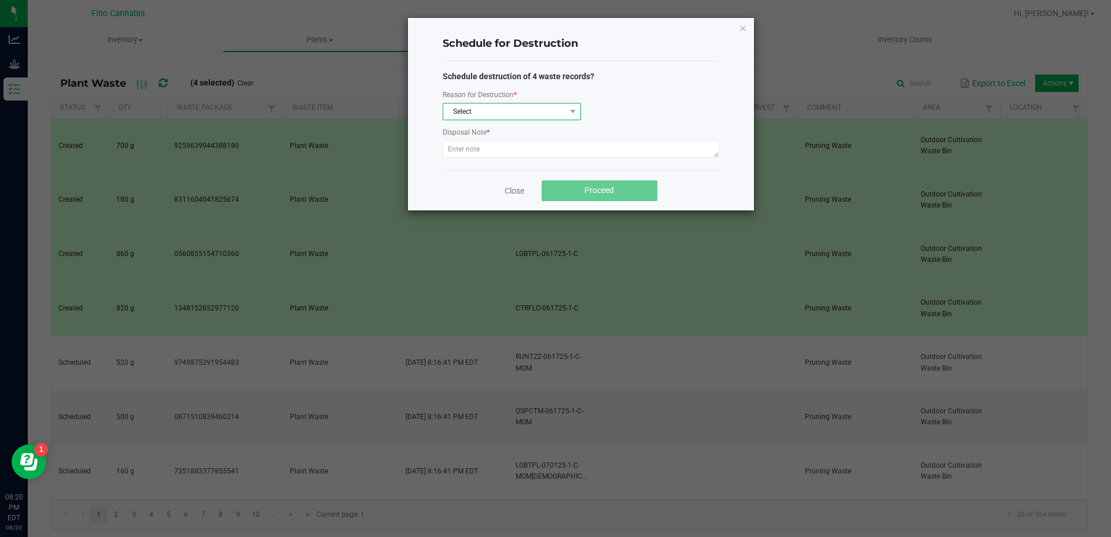
click at [544, 113] on span "Select" at bounding box center [504, 112] width 123 height 16
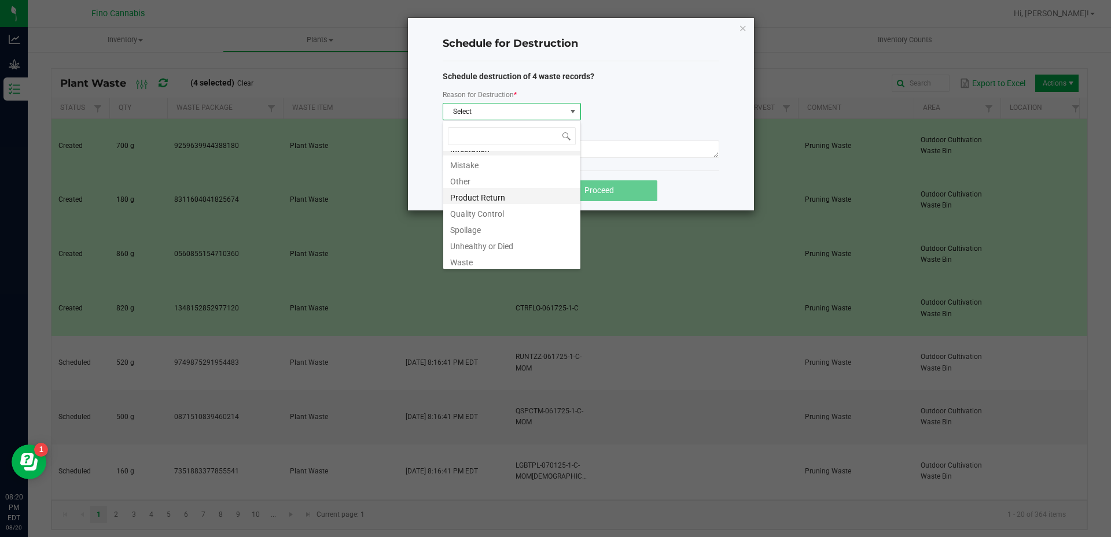
scroll to position [14, 0]
click at [517, 255] on li "Waste" at bounding box center [511, 258] width 137 height 16
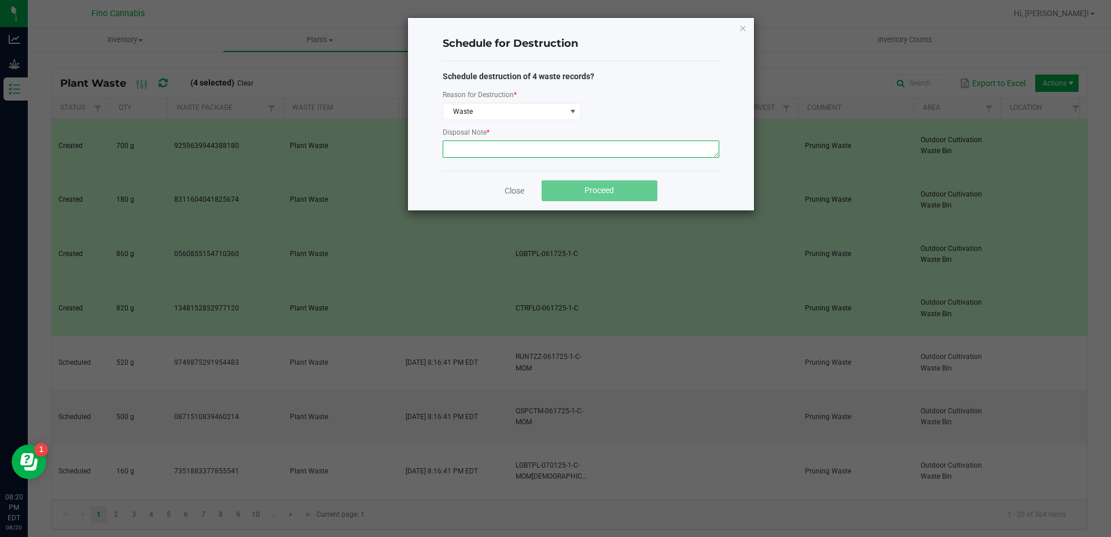
click at [514, 150] on textarea at bounding box center [581, 149] width 276 height 17
type textarea "Pruning Waste"
click at [611, 185] on button "Proceed" at bounding box center [599, 190] width 116 height 21
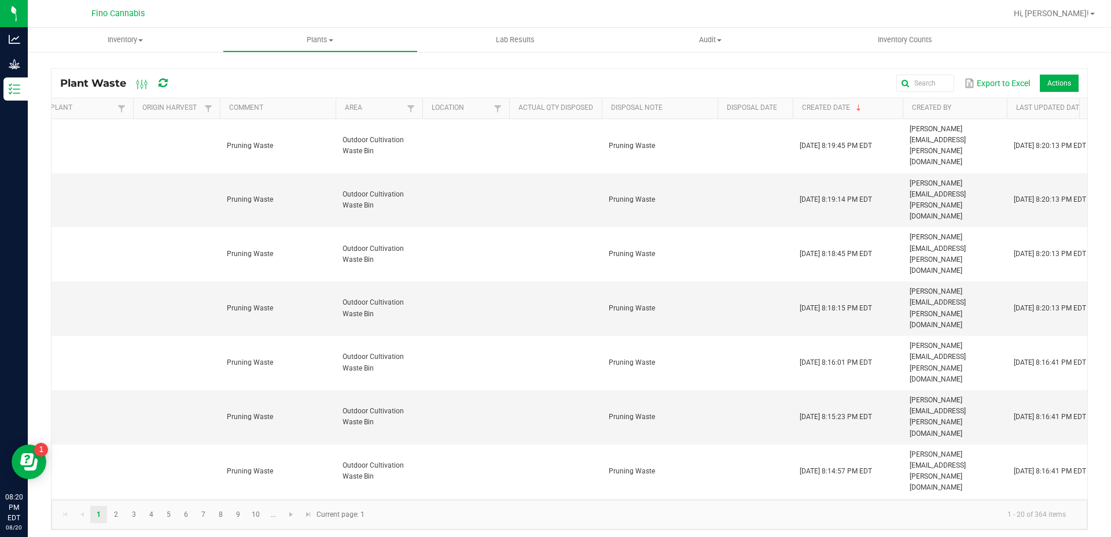
scroll to position [0, 616]
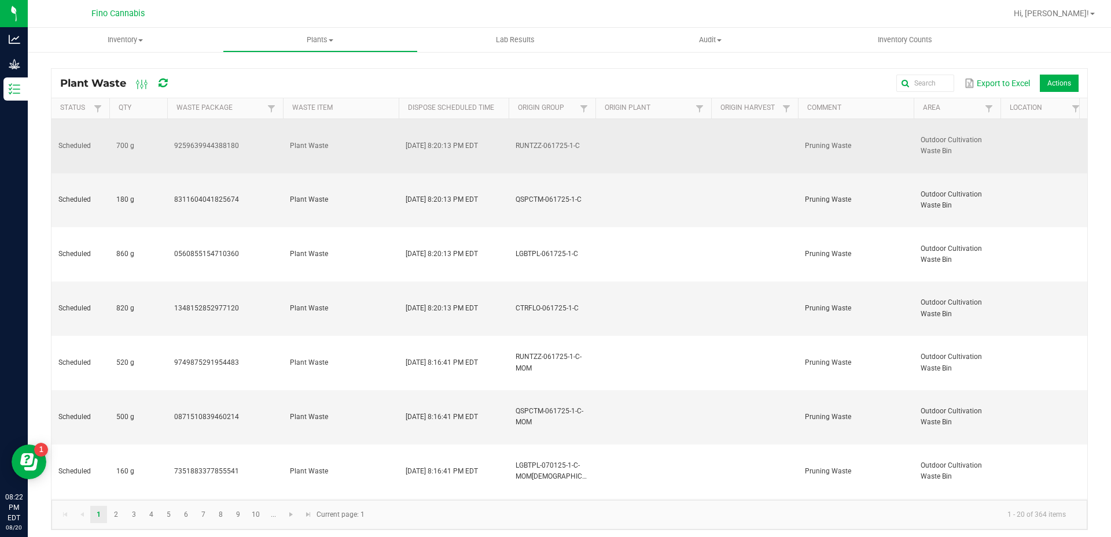
click at [681, 143] on td at bounding box center [653, 146] width 116 height 54
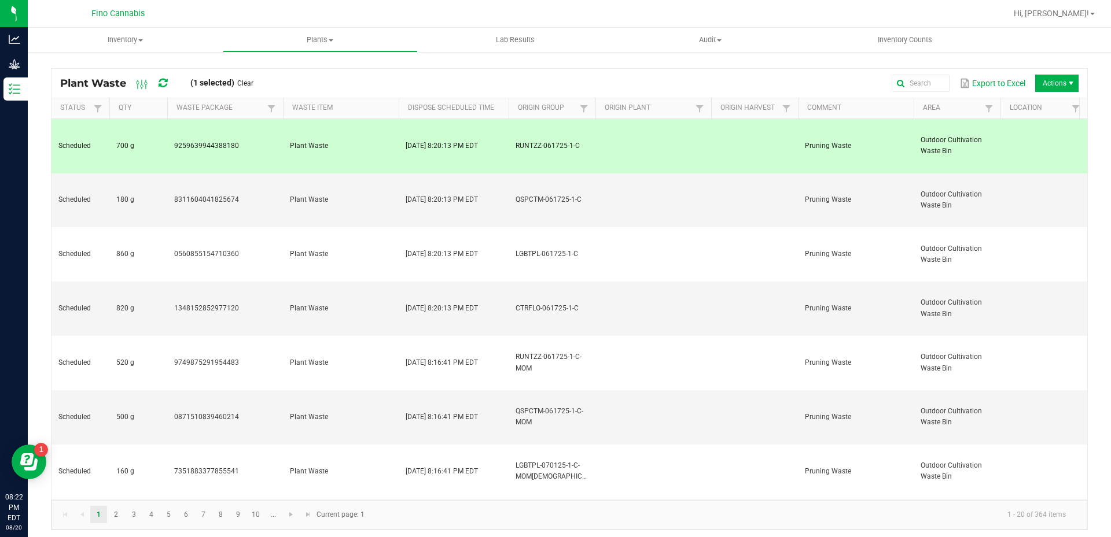
click at [681, 143] on td at bounding box center [653, 146] width 116 height 54
click at [1049, 86] on span "Actions" at bounding box center [1056, 83] width 43 height 17
click at [1028, 57] on div "Plant Waste (1 selected) Clear Export to Excel Actions Status Qty Waste Package…" at bounding box center [569, 296] width 1083 height 491
click at [1077, 8] on link "Hi, [PERSON_NAME]!" at bounding box center [1054, 14] width 90 height 12
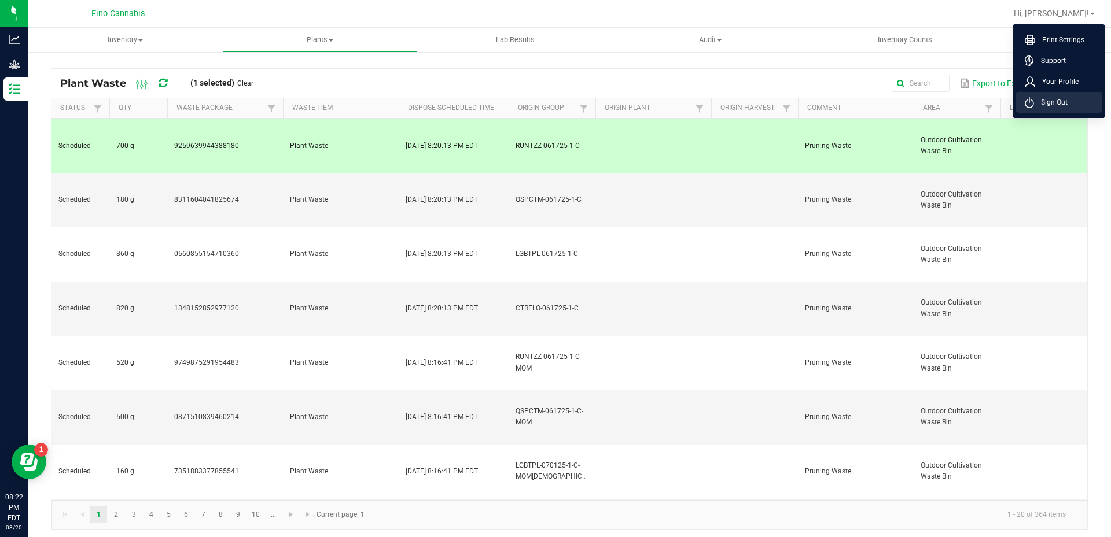
click at [1046, 101] on span "Sign Out" at bounding box center [1051, 103] width 34 height 12
